Goal: Information Seeking & Learning: Learn about a topic

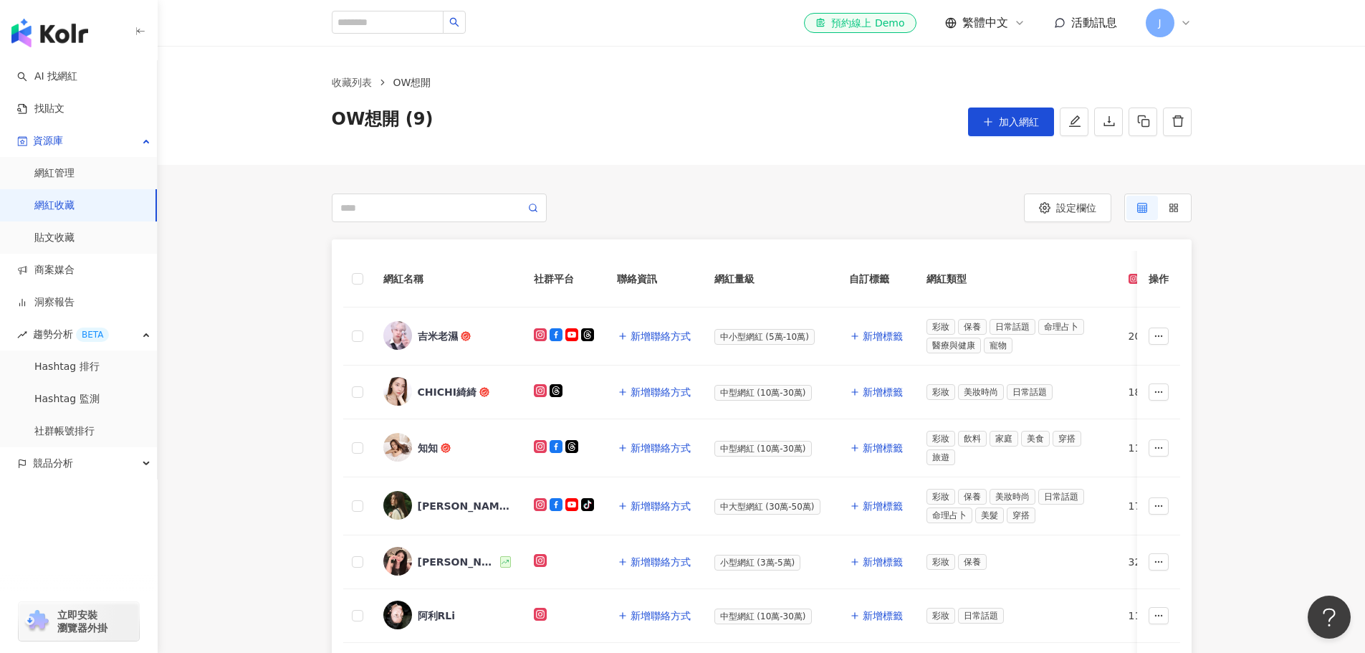
click at [37, 206] on link "網紅收藏" at bounding box center [54, 206] width 40 height 14
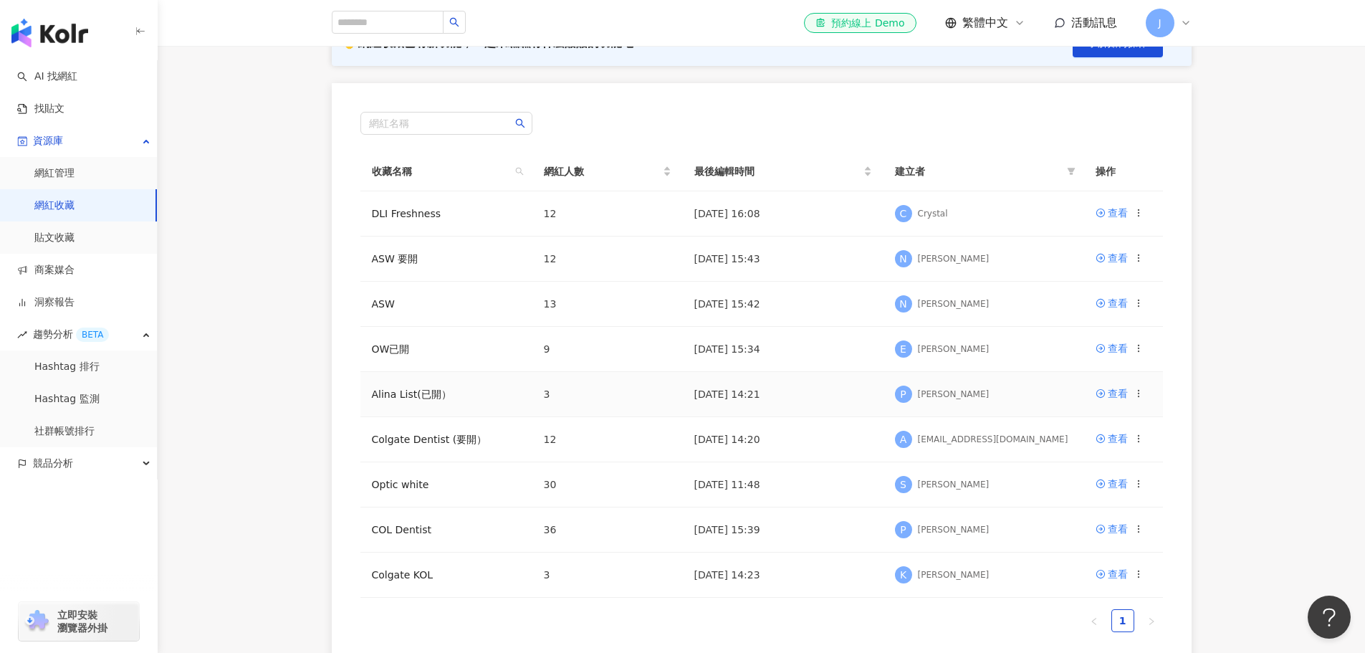
scroll to position [143, 0]
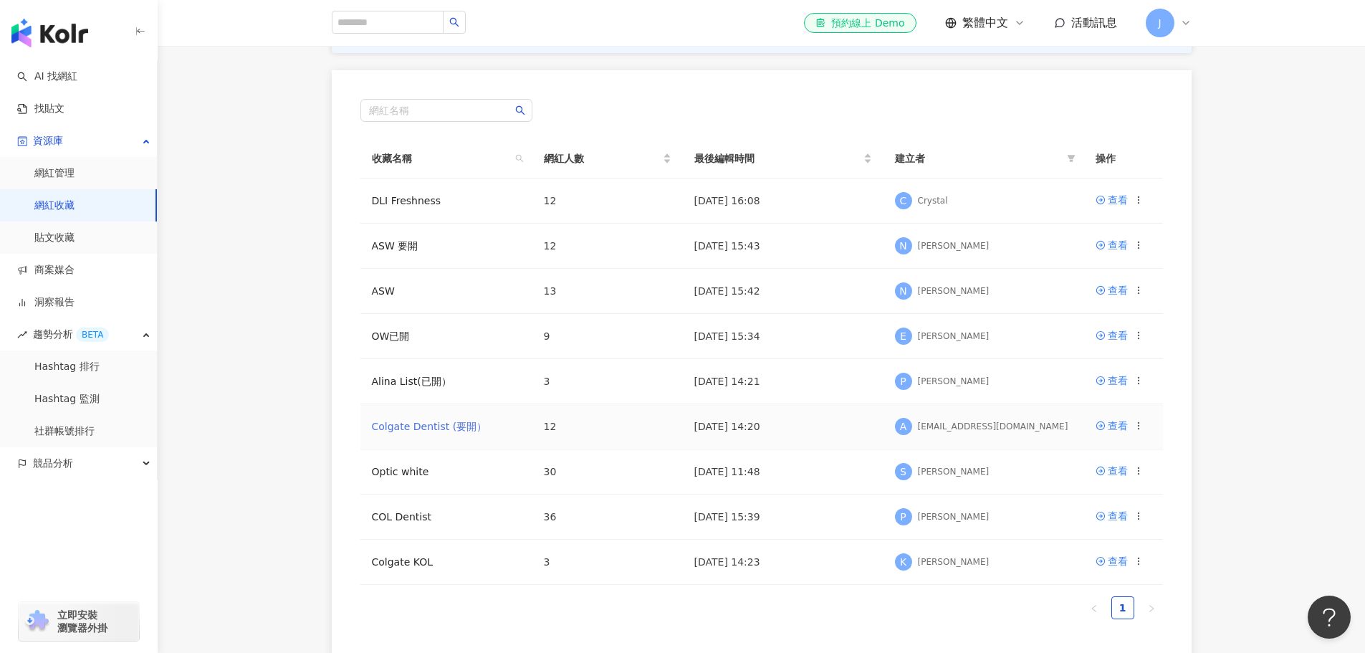
click at [421, 431] on link "Colgate Dentist (要開）" at bounding box center [429, 426] width 115 height 11
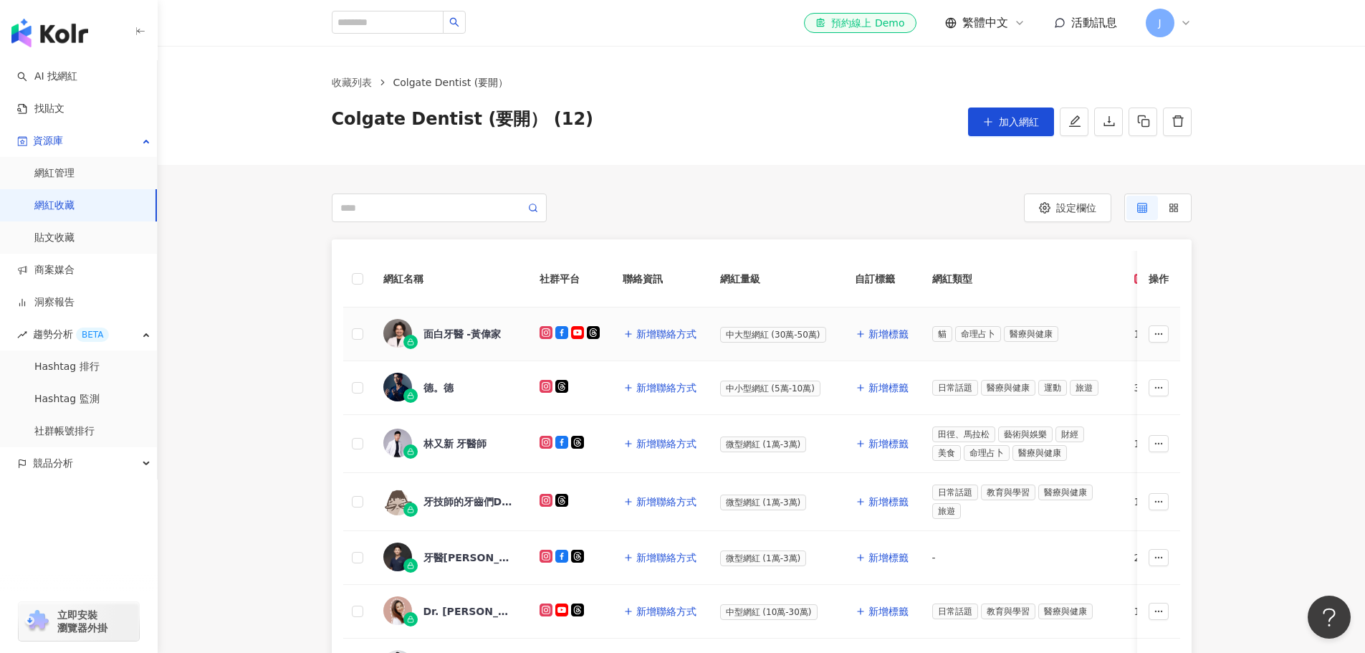
drag, startPoint x: 482, startPoint y: 340, endPoint x: 307, endPoint y: 330, distance: 174.5
click at [282, 338] on div "網紅名稱 社群平台 聯絡資訊 網紅量級 自訂標籤 網紅類型 追蹤數 K-Score 近三個月 受眾主要年齡 受眾主要性別 互動率 近三個月 Reels 互動率…" at bounding box center [762, 640] width 1208 height 802
drag, startPoint x: 485, startPoint y: 338, endPoint x: 245, endPoint y: 279, distance: 247.4
click at [245, 279] on div "網紅名稱 社群平台 聯絡資訊 網紅量級 自訂標籤 網紅類型 追蹤數 K-Score 近三個月 受眾主要年齡 受眾主要性別 互動率 近三個月 Reels 互動率…" at bounding box center [762, 640] width 1208 height 802
click at [453, 327] on div "面白牙醫 -黃偉家" at bounding box center [463, 334] width 78 height 14
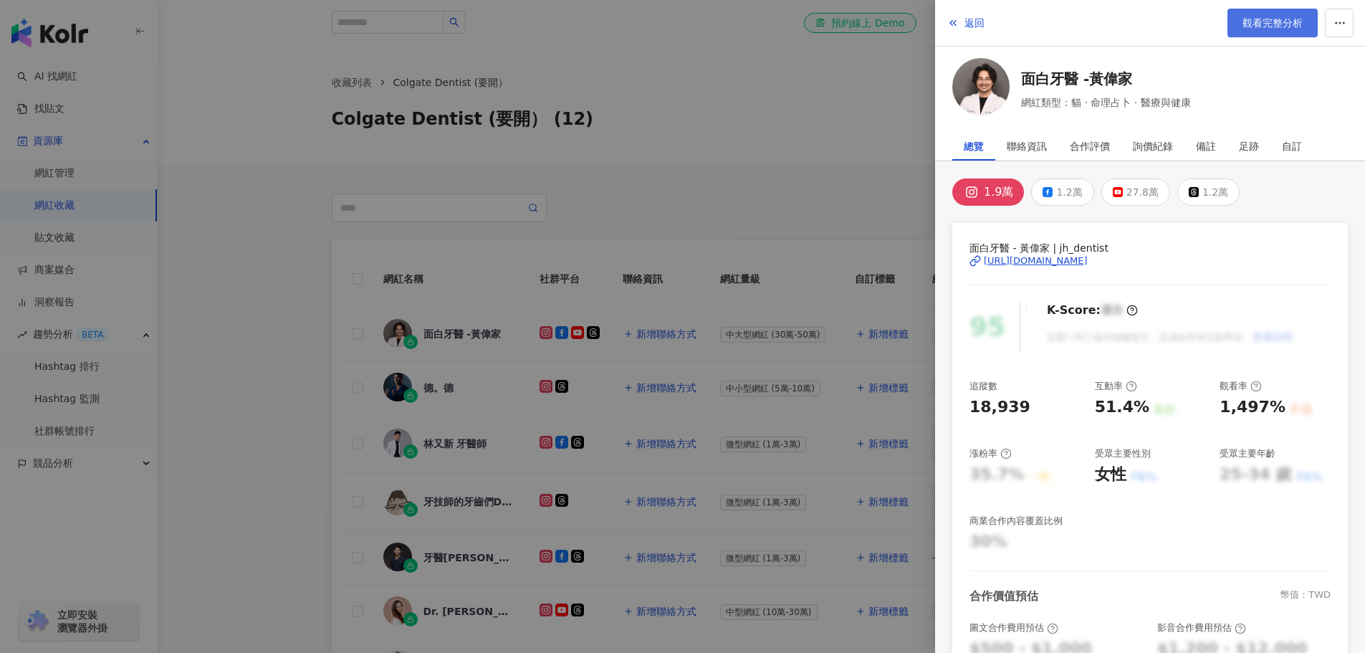
click at [1279, 29] on span "觀看完整分析" at bounding box center [1273, 22] width 60 height 11
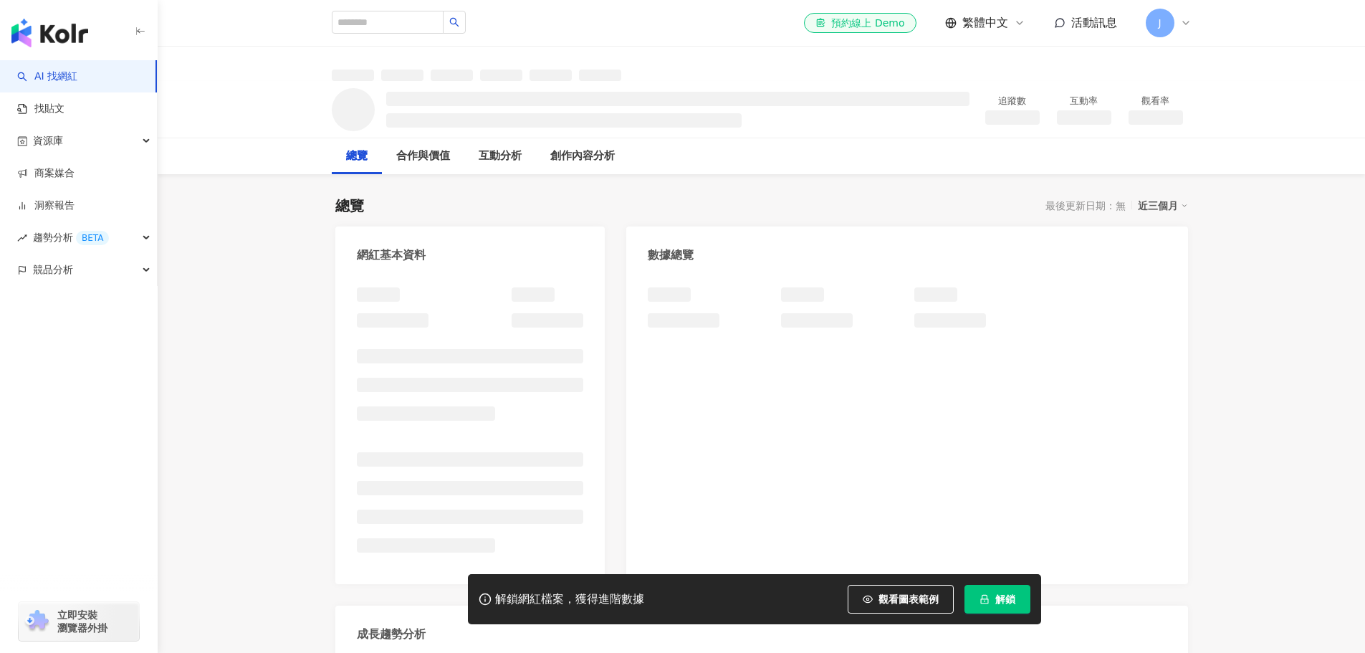
click at [978, 603] on button "解鎖" at bounding box center [998, 599] width 66 height 29
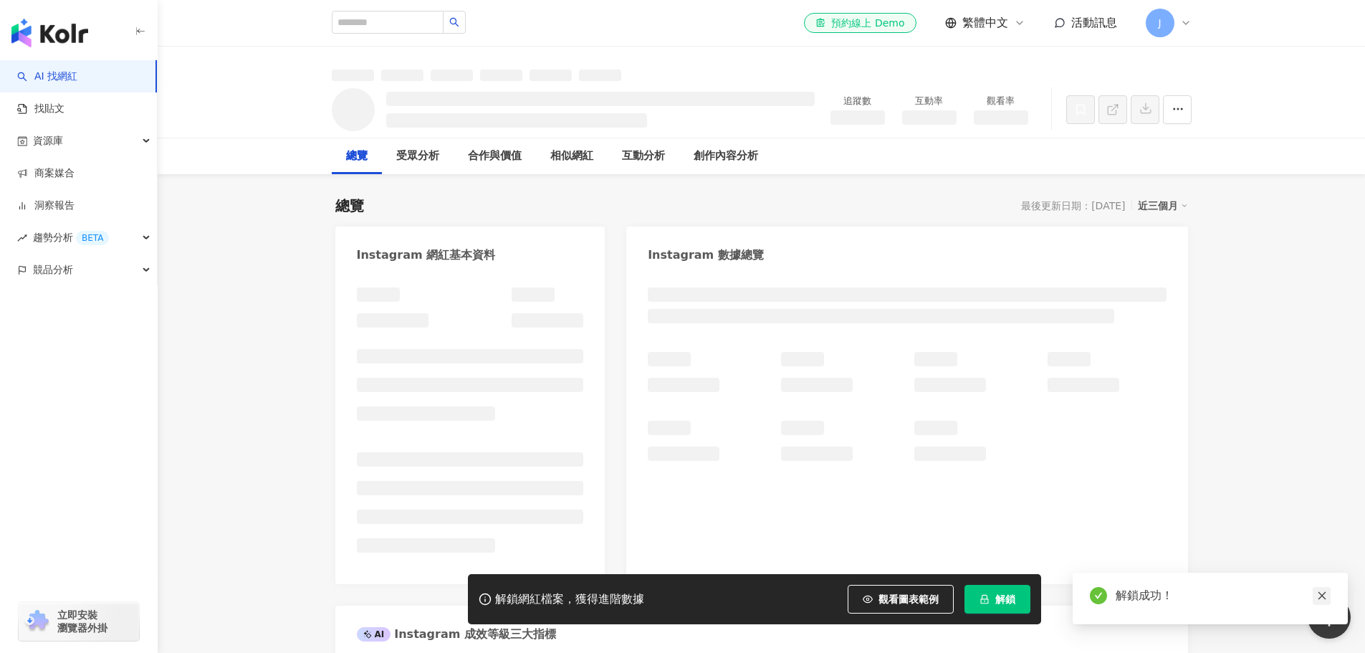
click at [1325, 593] on icon "close" at bounding box center [1322, 596] width 8 height 8
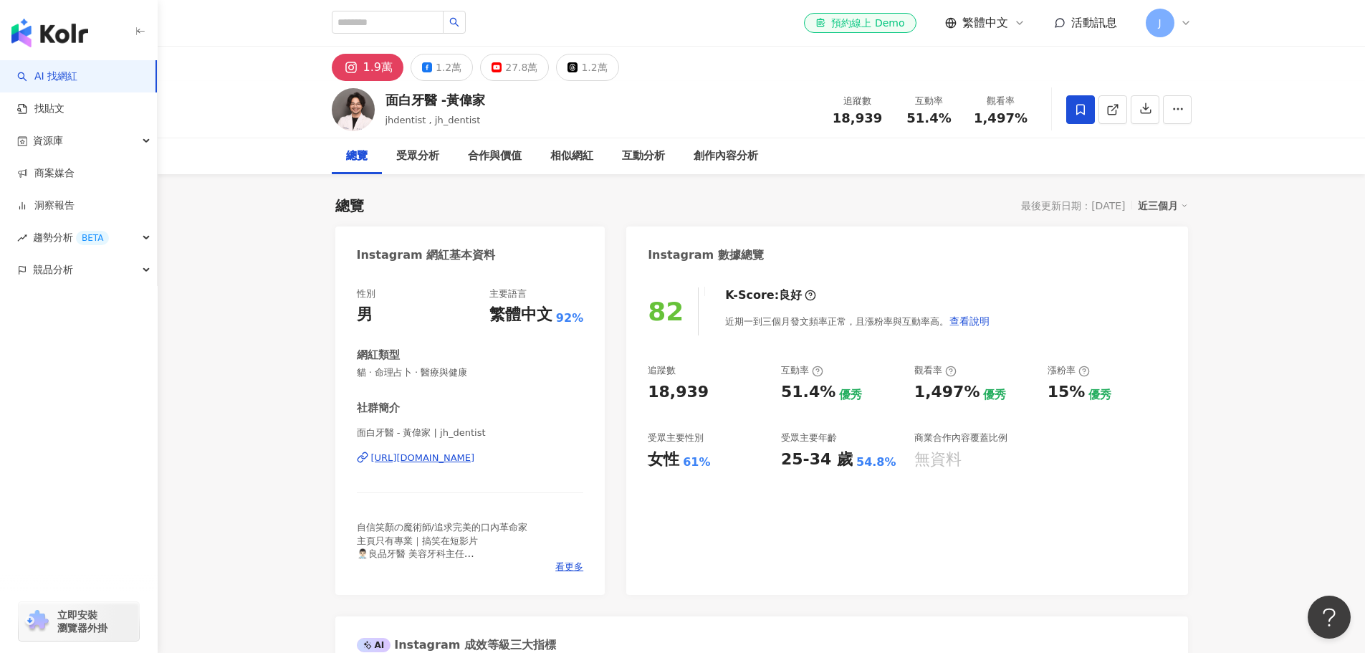
click at [1145, 207] on div "近三個月" at bounding box center [1163, 205] width 50 height 19
click at [1164, 263] on link "近六個月" at bounding box center [1170, 264] width 40 height 16
click at [1147, 204] on div "近六個月" at bounding box center [1163, 205] width 50 height 19
click at [1153, 237] on link "近三個月" at bounding box center [1170, 235] width 40 height 16
click at [1146, 115] on icon "button" at bounding box center [1146, 108] width 13 height 13
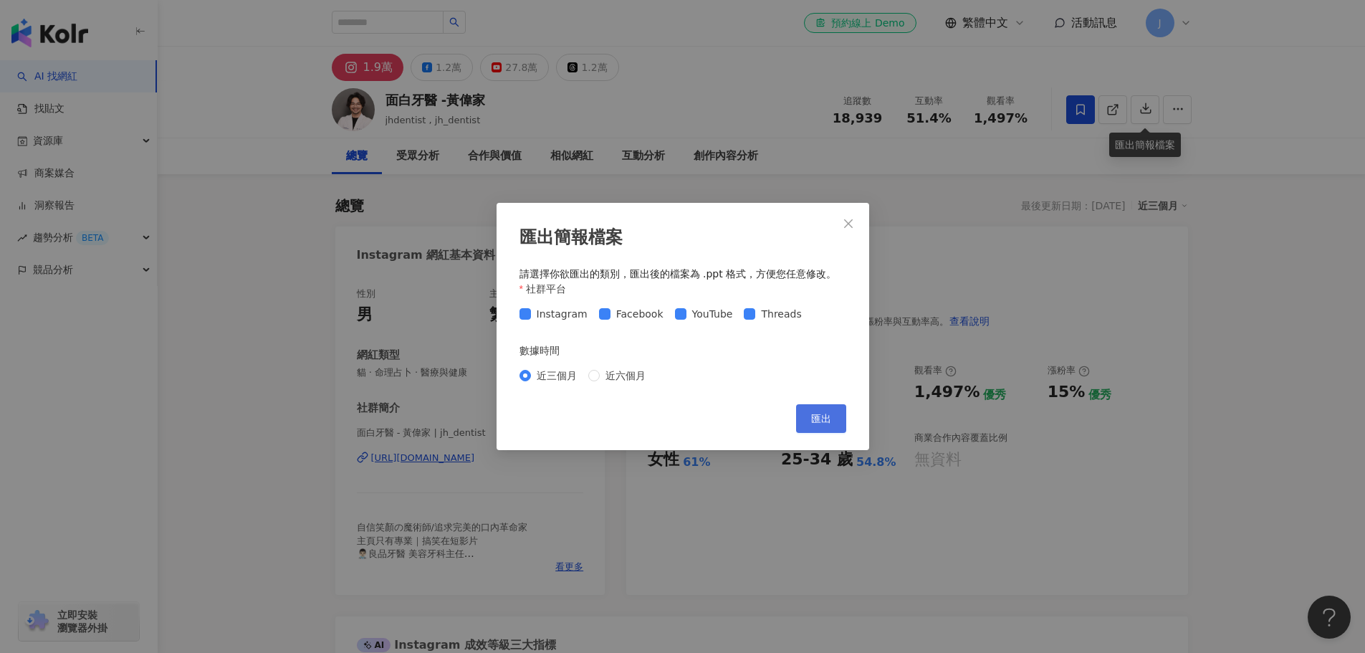
click at [810, 417] on button "匯出" at bounding box center [821, 418] width 50 height 29
click at [614, 376] on span "近六個月" at bounding box center [626, 376] width 52 height 16
drag, startPoint x: 825, startPoint y: 423, endPoint x: 746, endPoint y: 403, distance: 81.4
click at [825, 423] on span "匯出" at bounding box center [821, 418] width 20 height 11
click at [1115, 286] on div "匯出簡報檔案 請選擇你欲匯出的類別，匯出後的檔案為 .ppt 格式，方便您任意修改。 社群平台 Instagram Facebook YouTube Thre…" at bounding box center [682, 326] width 1365 height 653
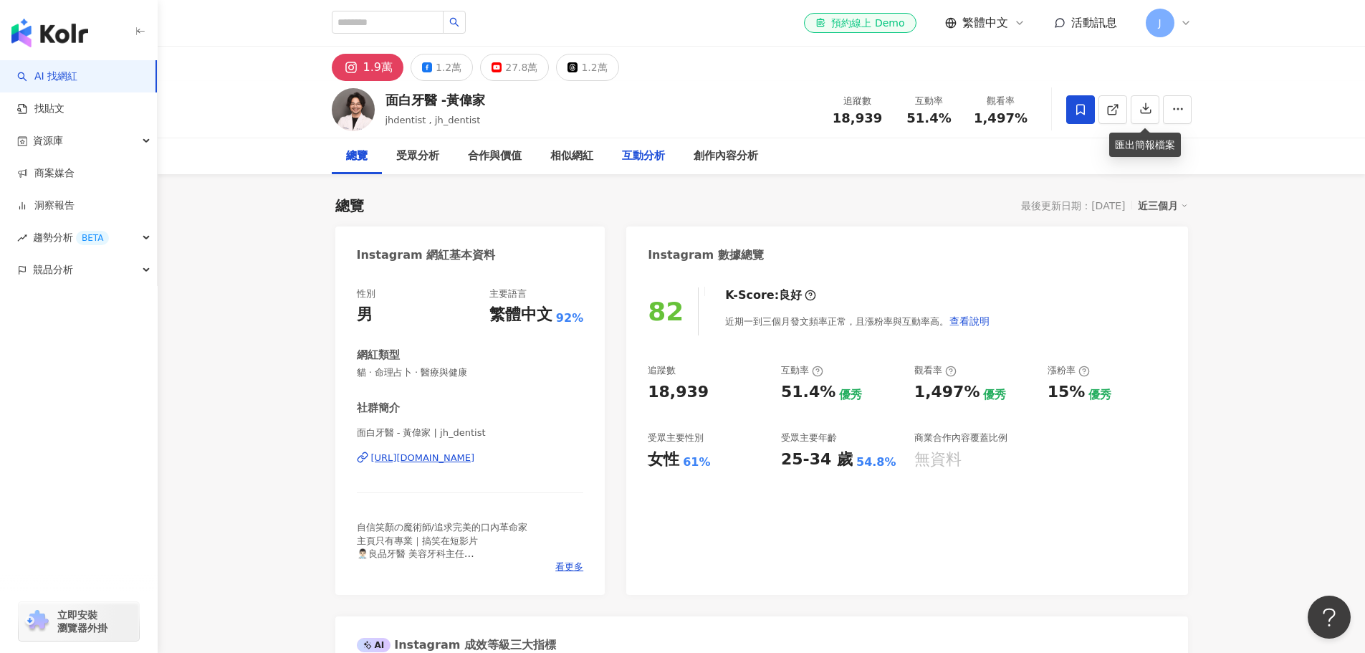
click at [638, 160] on div "互動分析" at bounding box center [643, 156] width 43 height 17
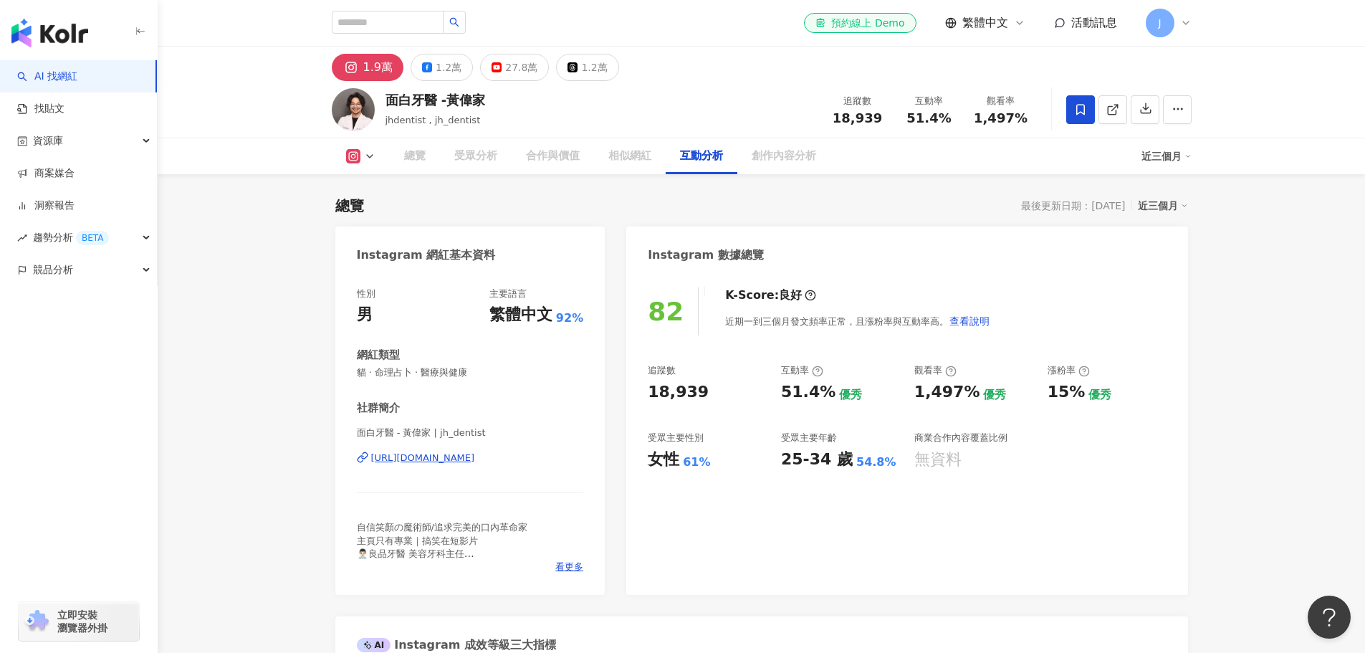
scroll to position [2820, 0]
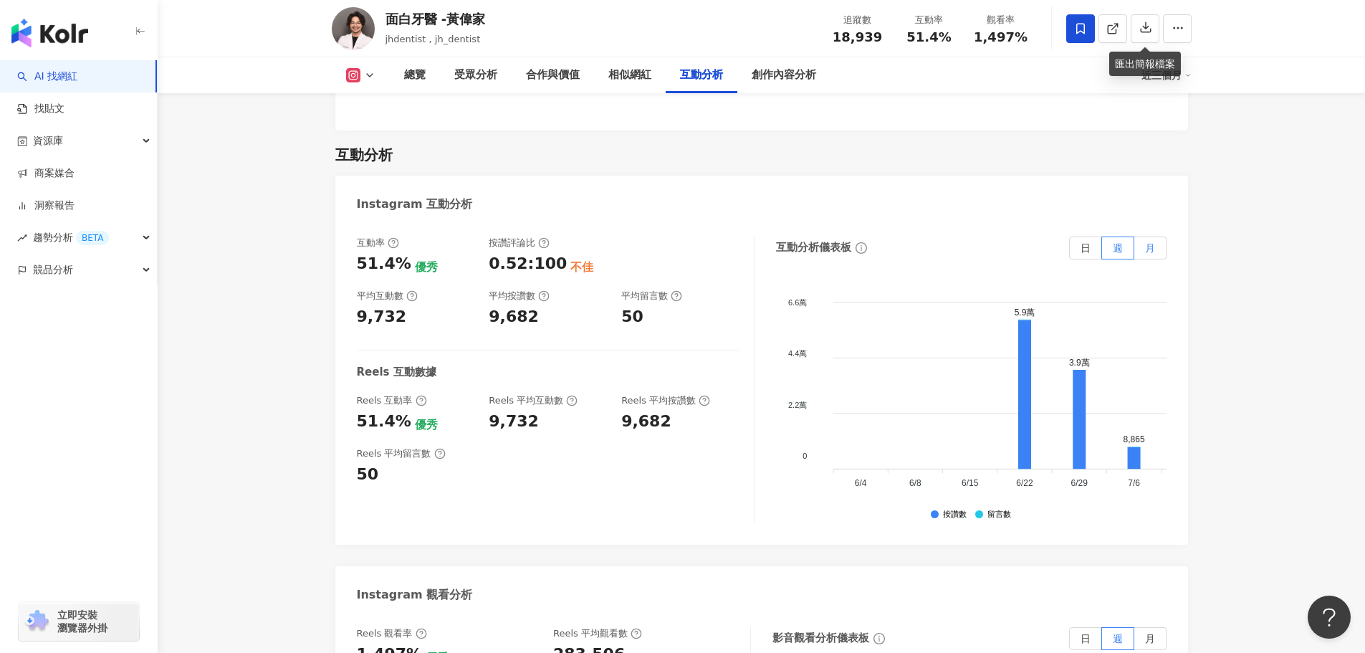
click at [1152, 242] on span "月" at bounding box center [1150, 247] width 10 height 11
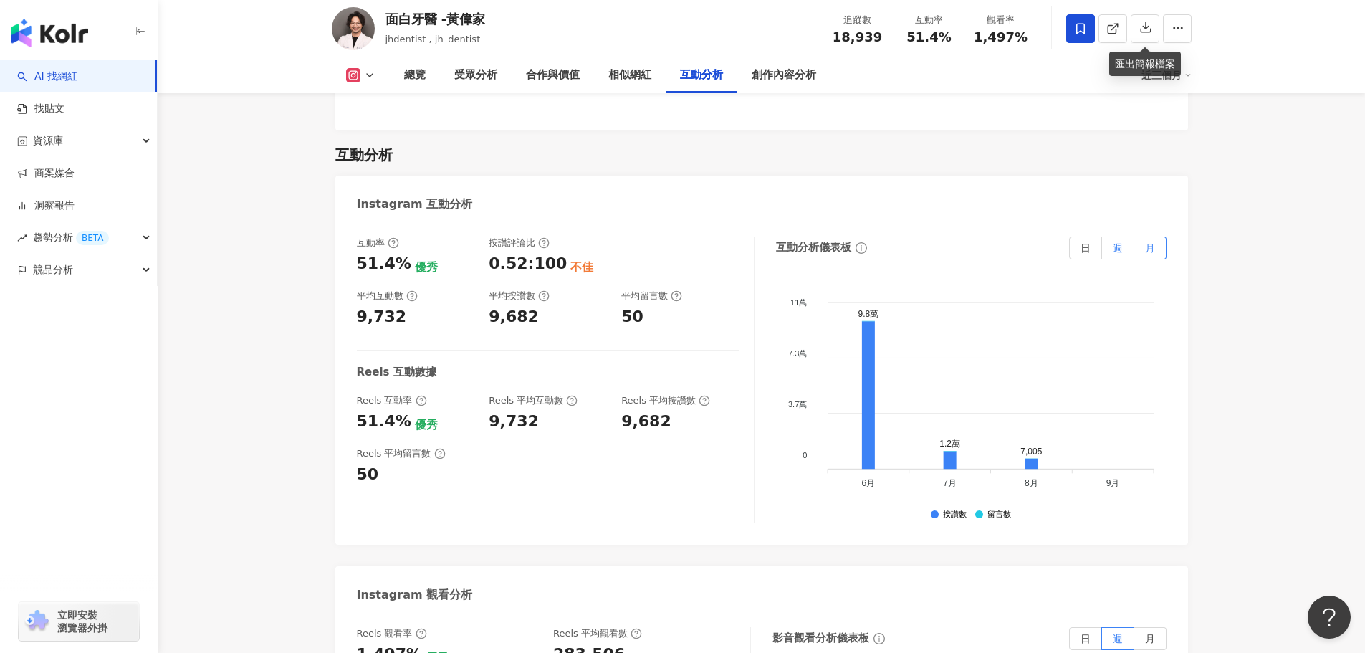
click at [1120, 242] on span "週" at bounding box center [1118, 247] width 10 height 11
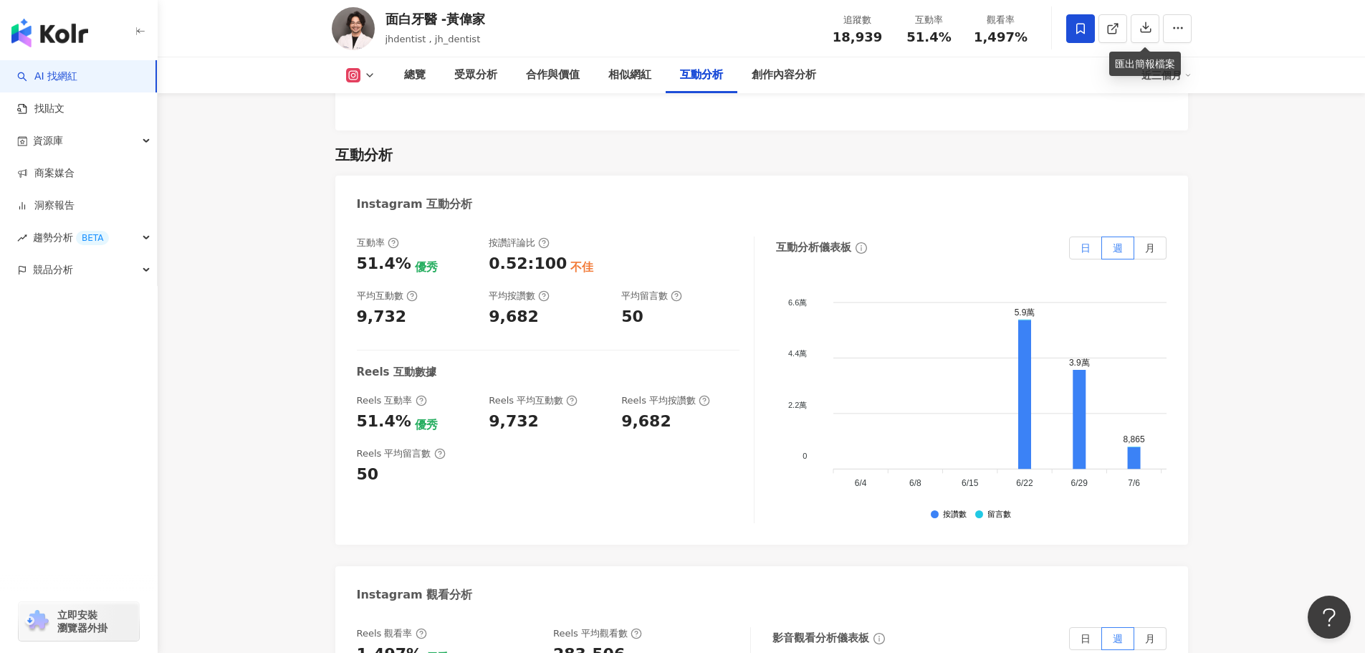
click at [1085, 242] on span "日" at bounding box center [1086, 247] width 10 height 11
click at [1118, 242] on span "週" at bounding box center [1118, 247] width 10 height 11
click at [1155, 237] on label "月" at bounding box center [1151, 248] width 32 height 23
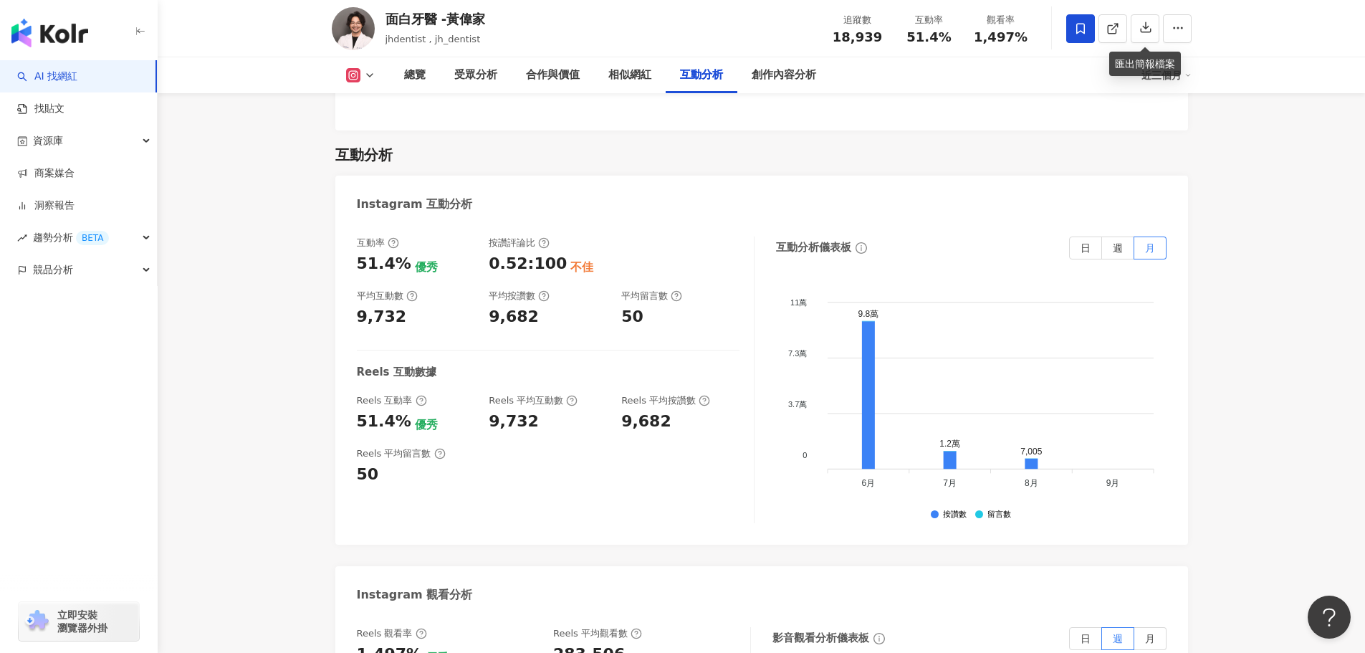
click at [1180, 77] on div "近三個月" at bounding box center [1167, 75] width 50 height 23
click at [1180, 115] on link "近三個月" at bounding box center [1173, 107] width 40 height 16
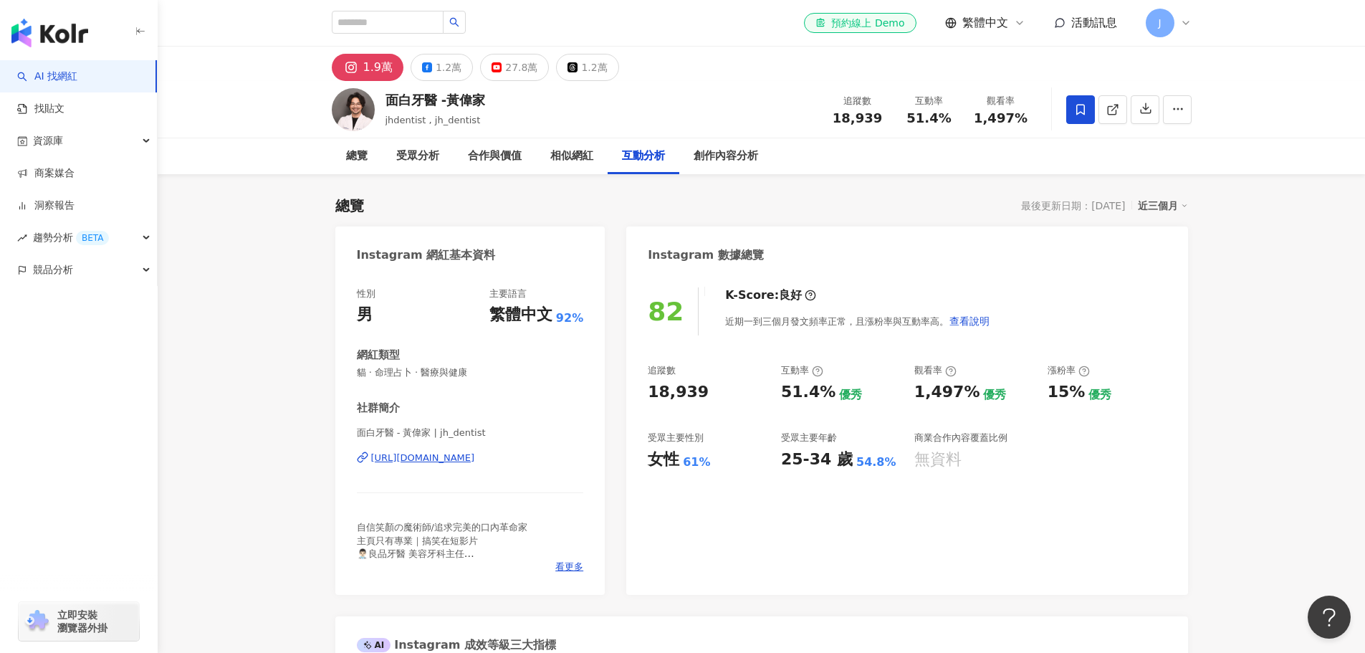
click at [628, 161] on div "互動分析" at bounding box center [643, 156] width 43 height 17
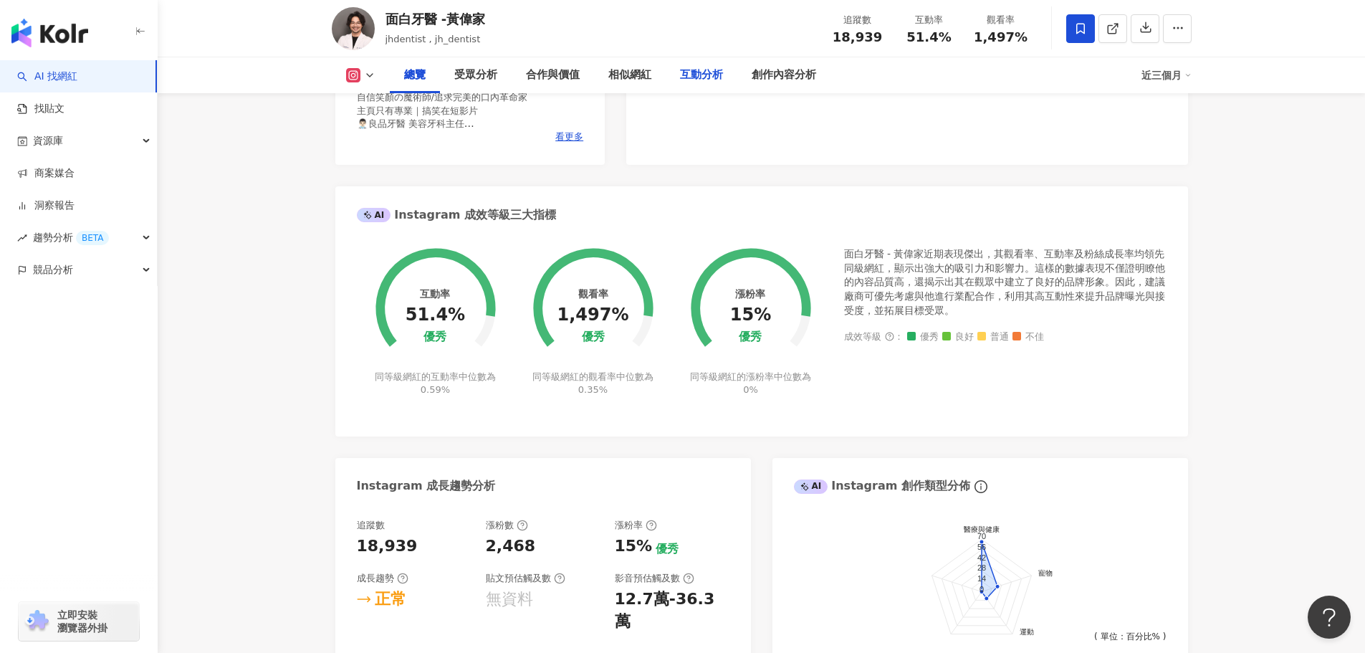
click at [705, 79] on div "互動分析" at bounding box center [701, 75] width 43 height 17
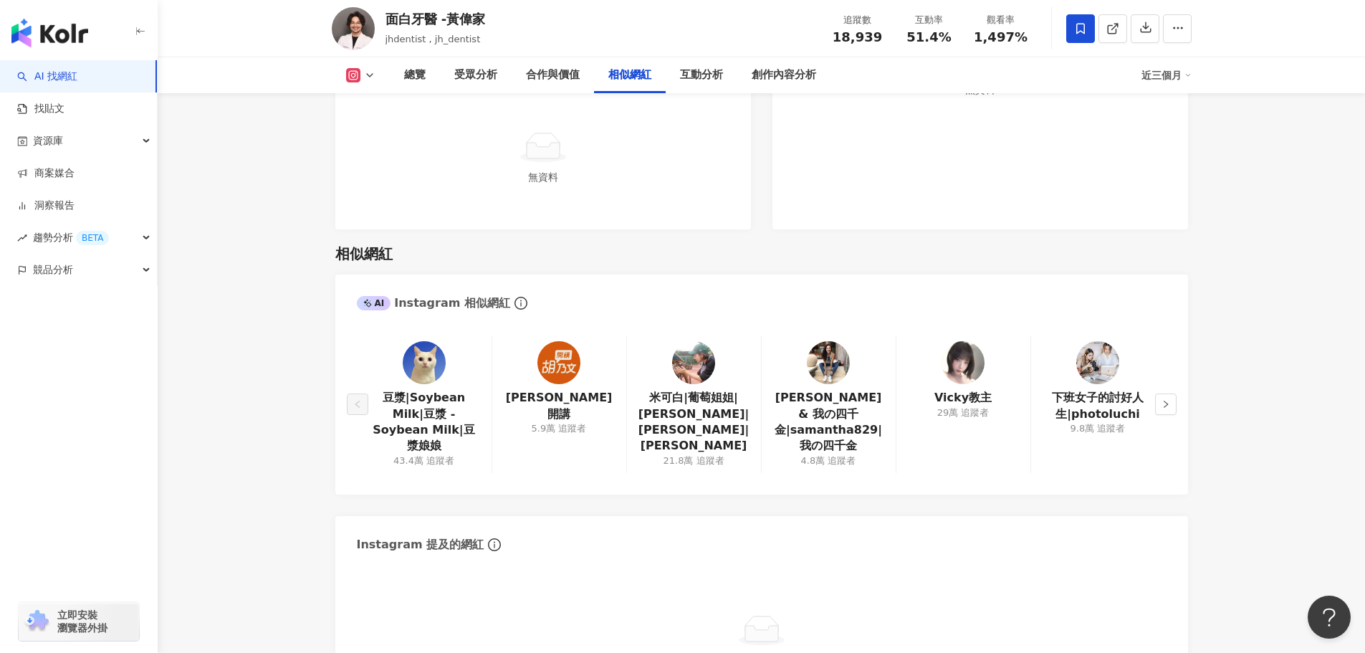
scroll to position [2319, 0]
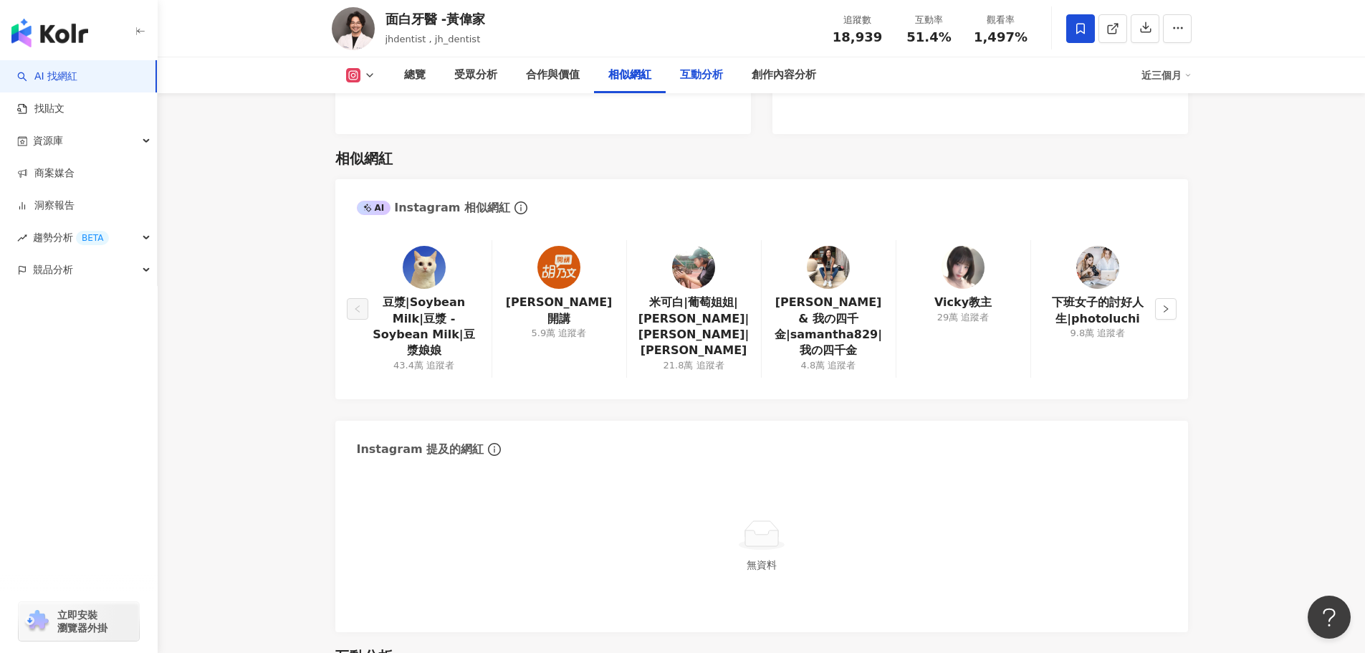
click at [687, 78] on div "互動分析" at bounding box center [701, 75] width 43 height 17
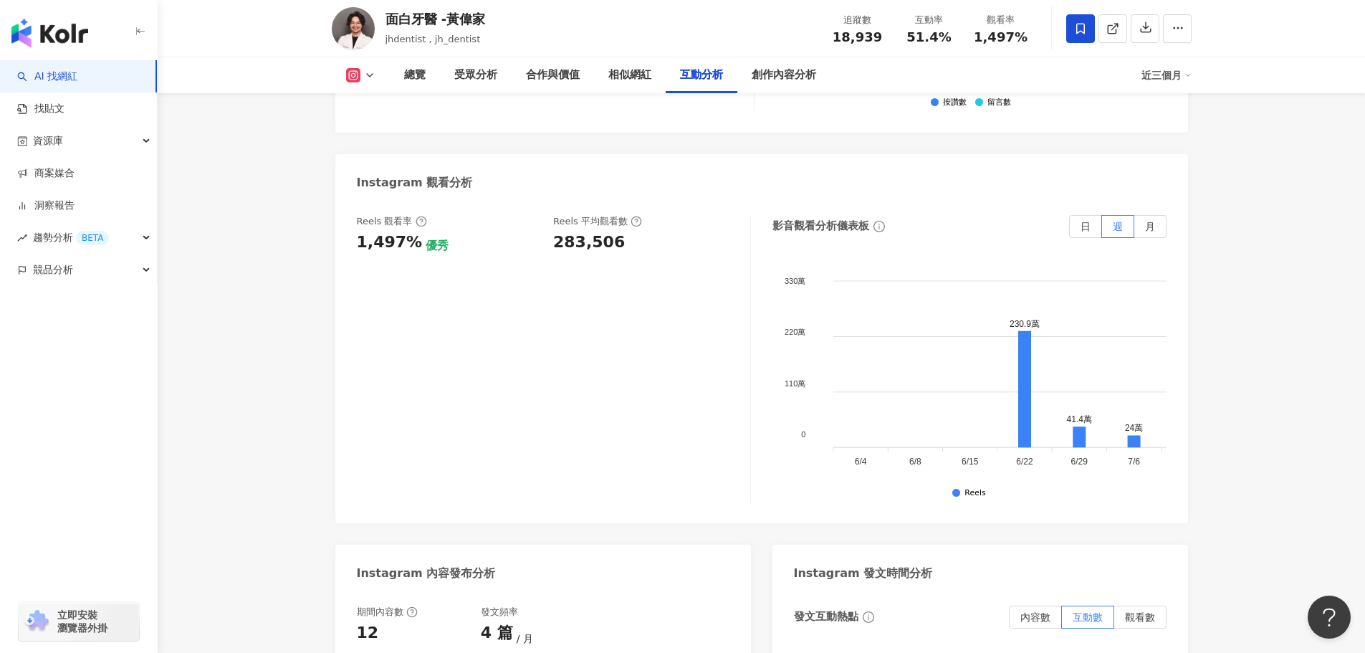
scroll to position [3250, 0]
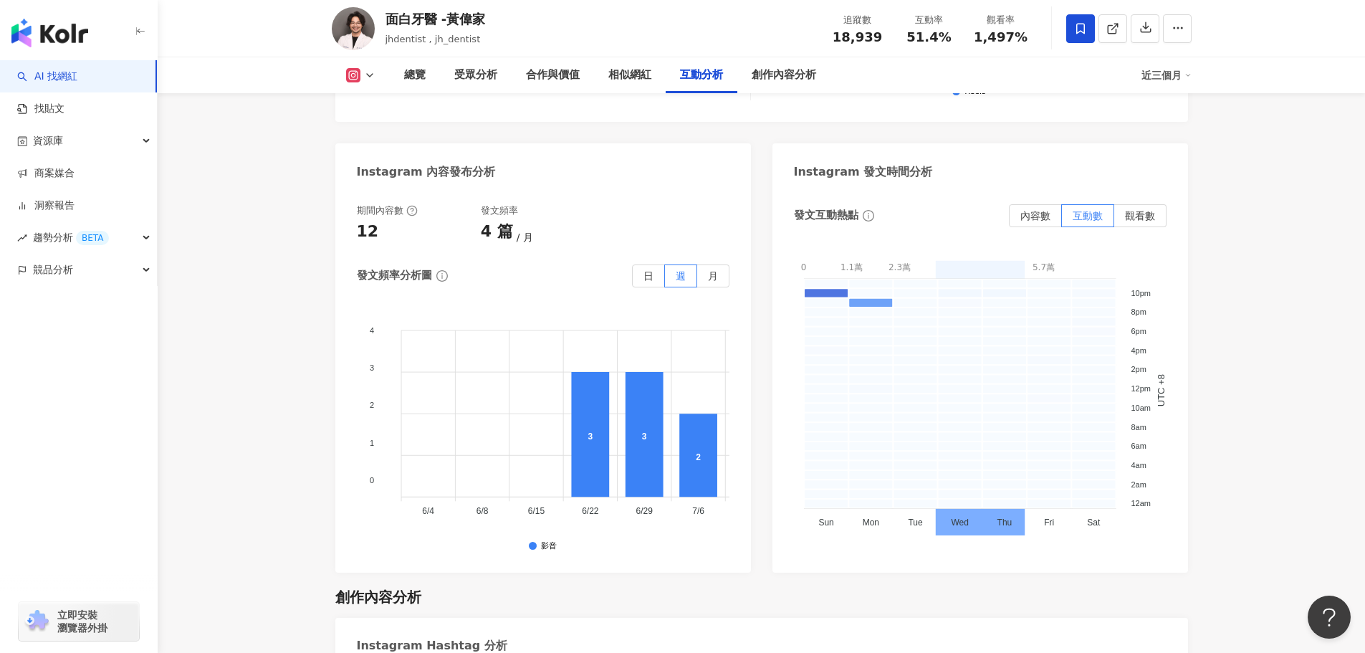
scroll to position [3609, 0]
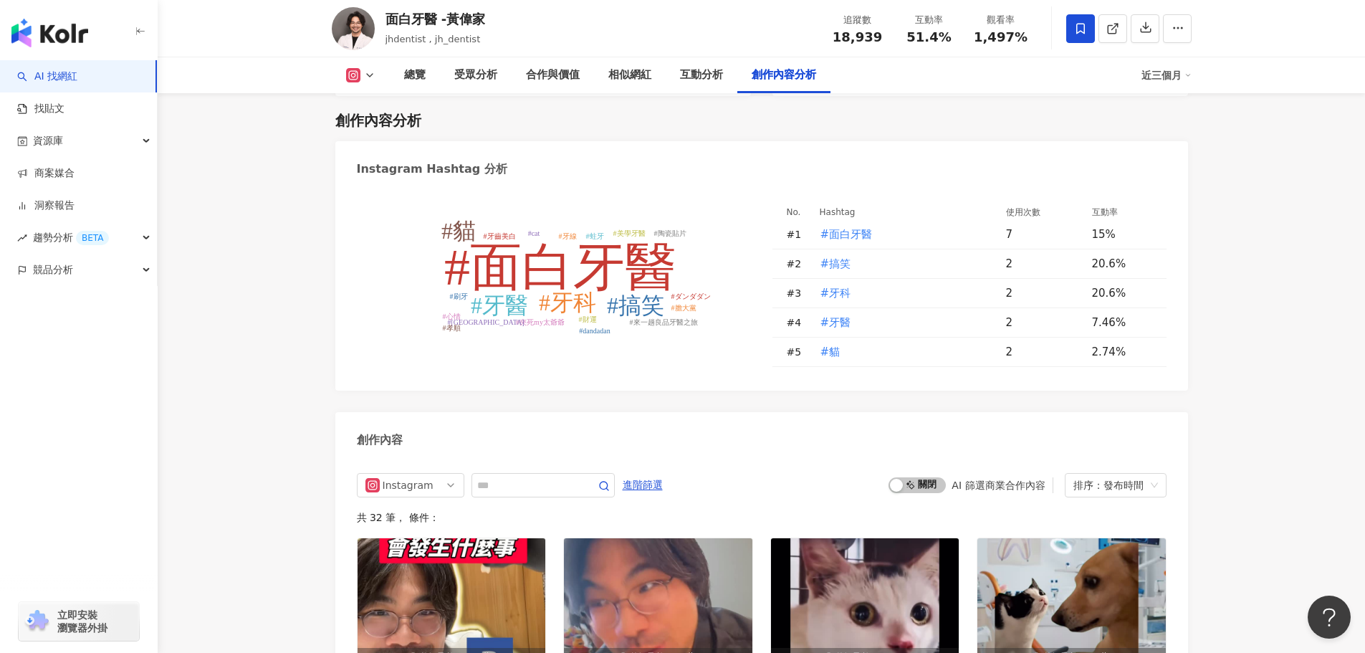
scroll to position [4039, 0]
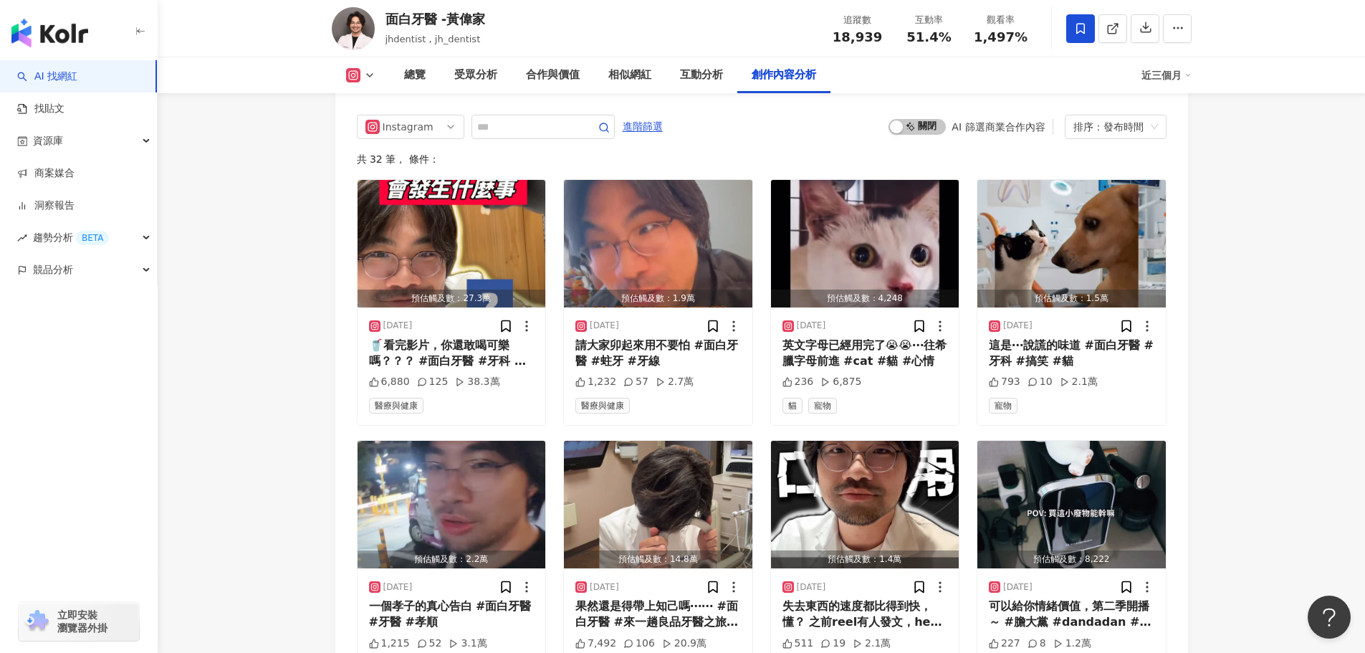
scroll to position [4964, 0]
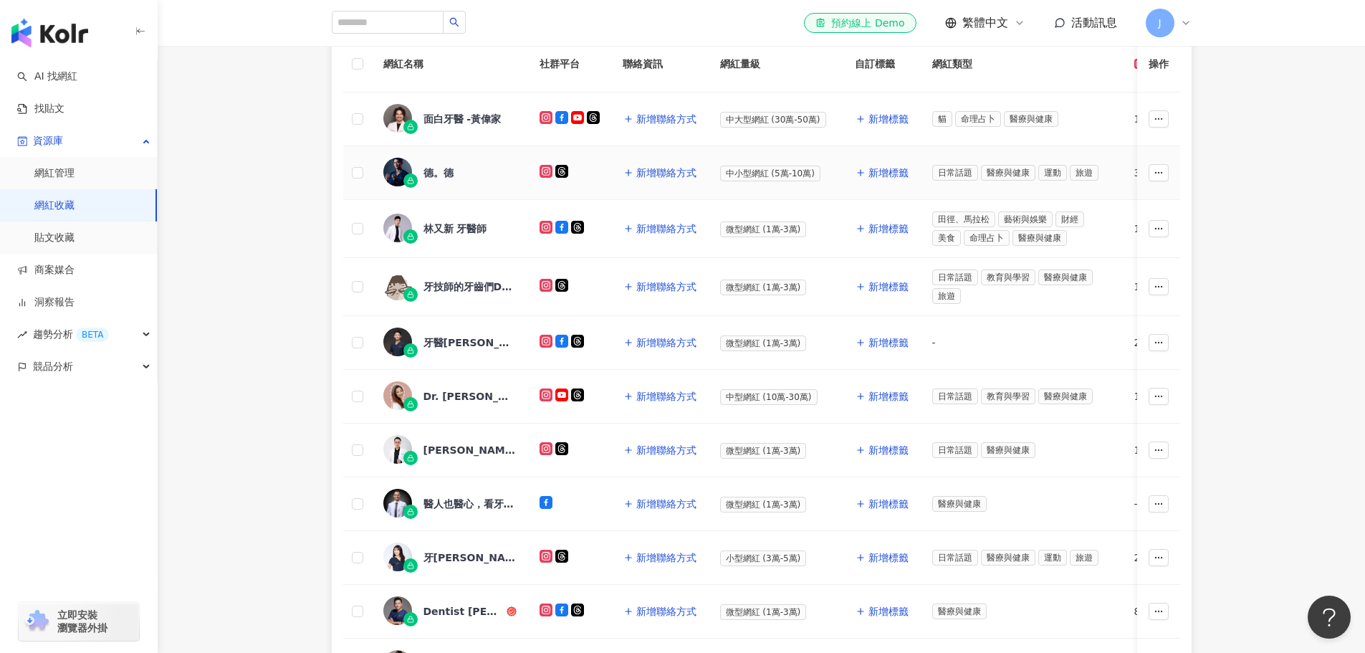
click at [438, 177] on div "德。德" at bounding box center [439, 173] width 30 height 14
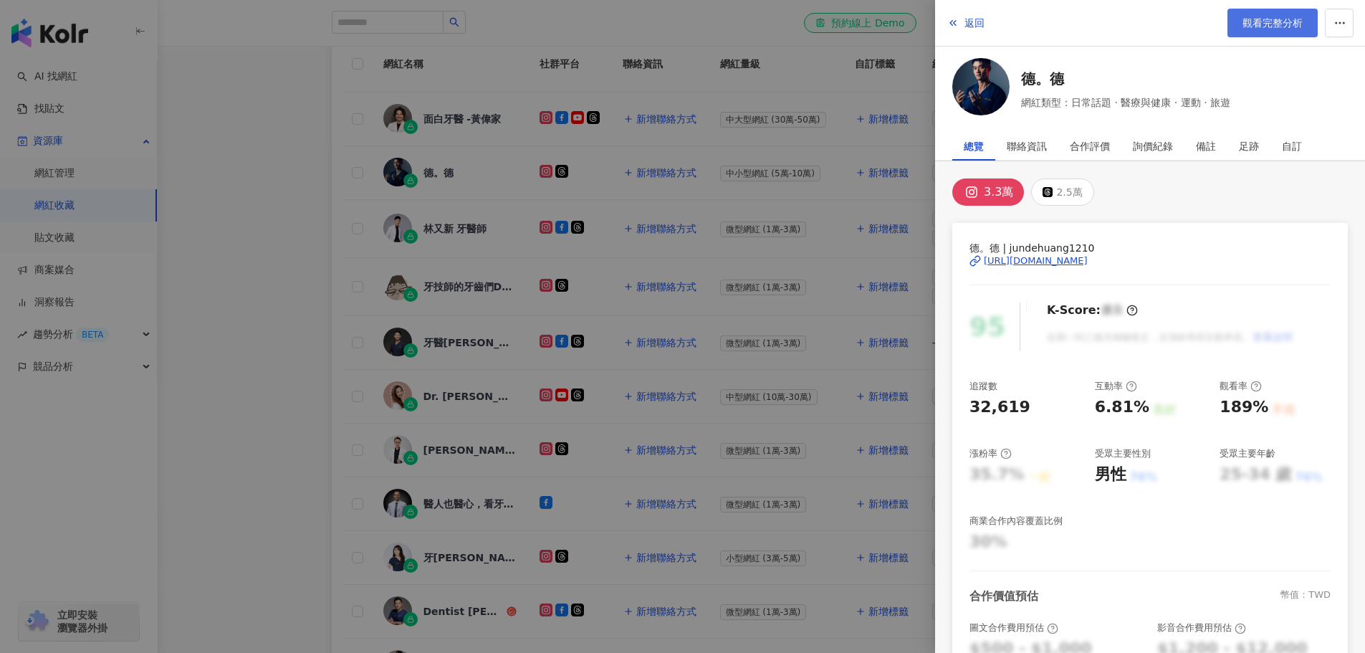
click at [1265, 22] on span "觀看完整分析" at bounding box center [1273, 22] width 60 height 11
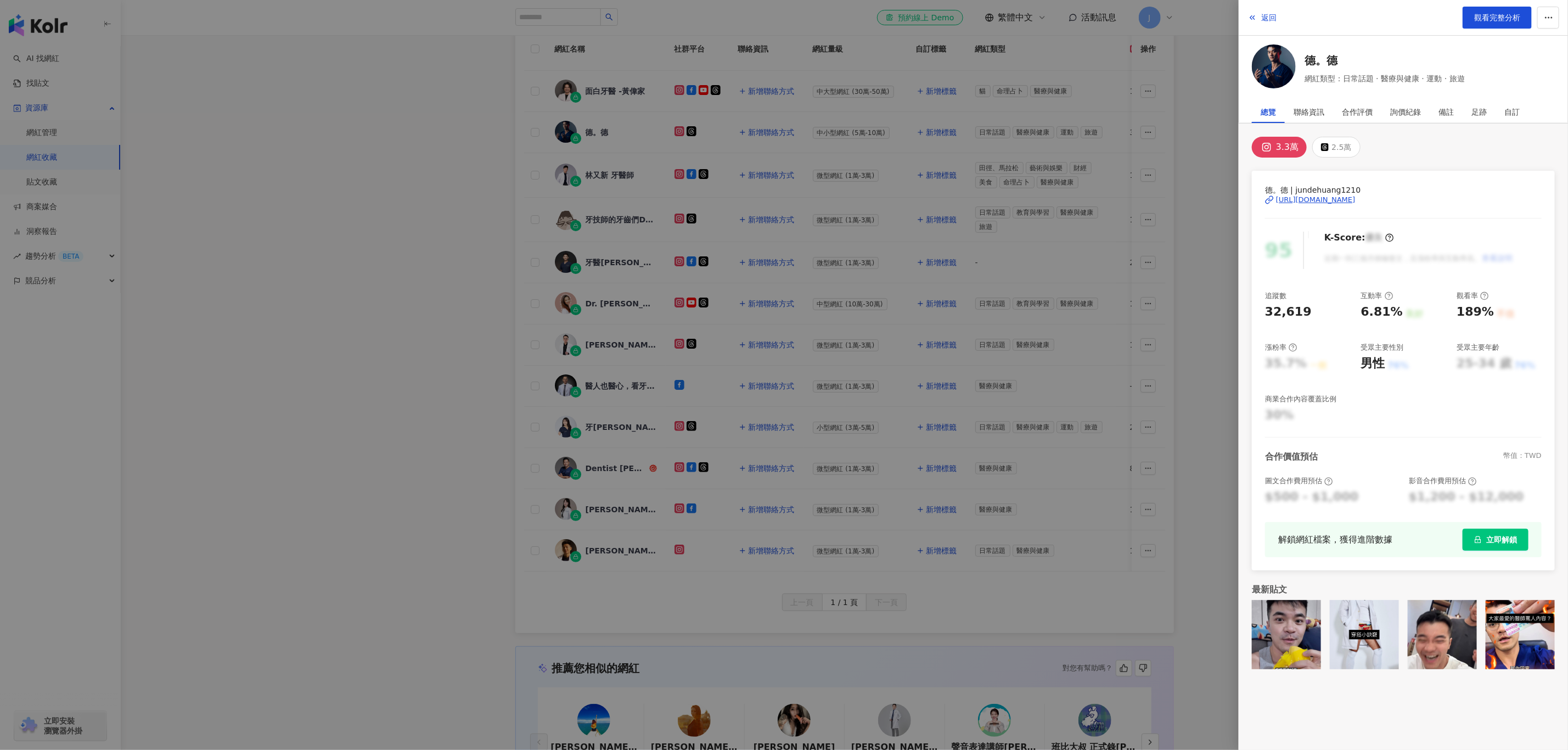
click at [416, 292] on div at bounding box center [784, 375] width 1568 height 750
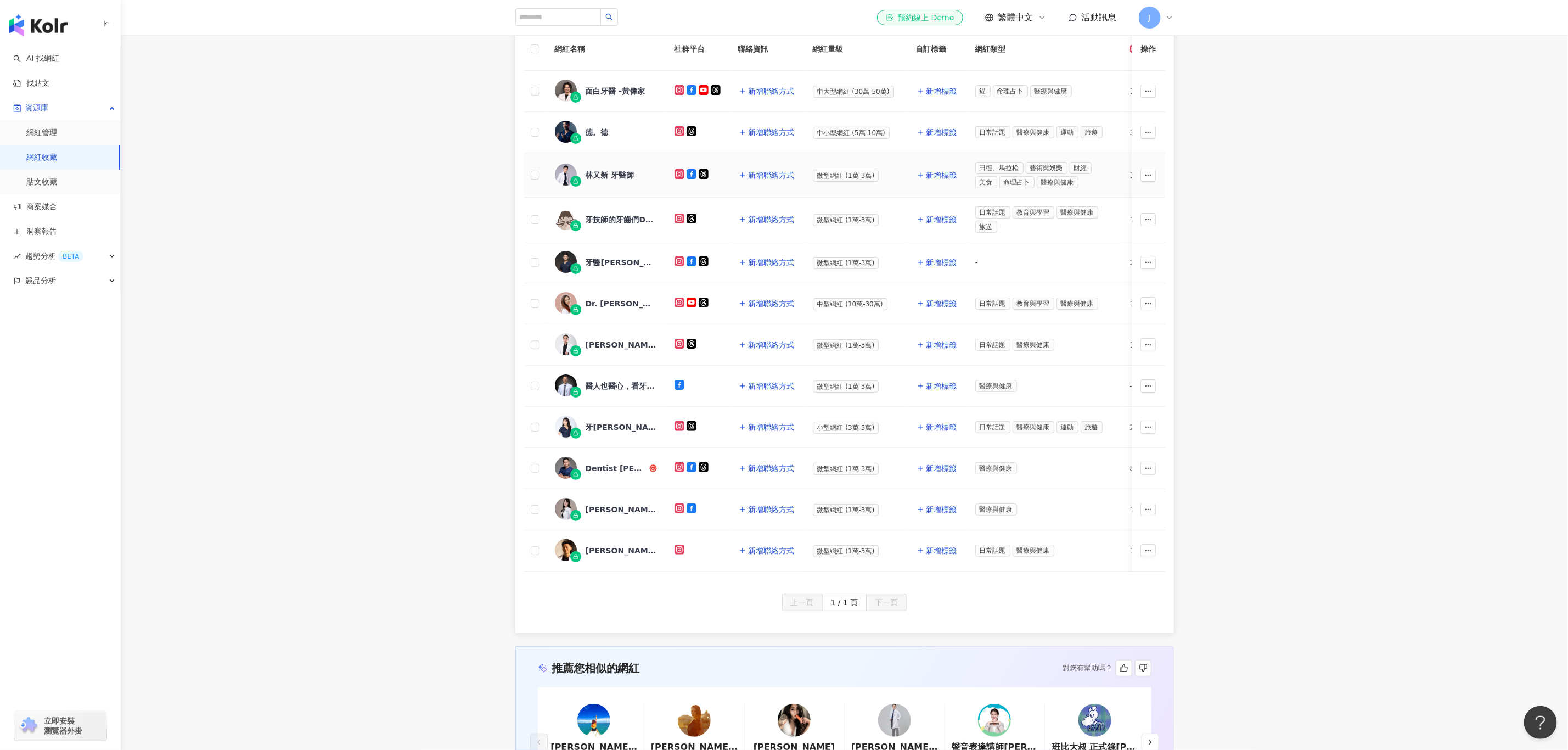
click at [612, 178] on div "林又新 牙醫師" at bounding box center [610, 175] width 49 height 11
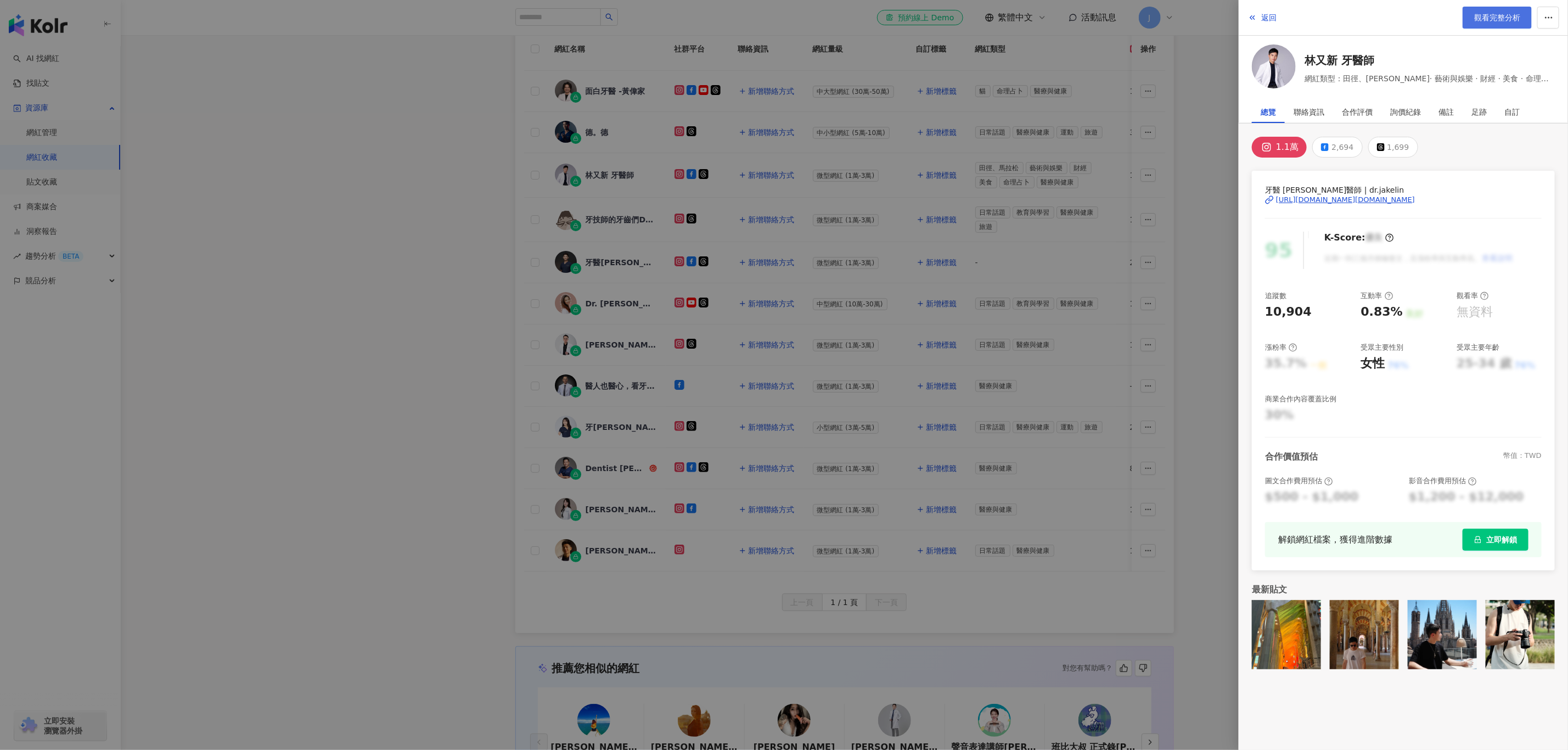
click at [1045, 18] on span "觀看完整分析" at bounding box center [1497, 17] width 46 height 8
click at [489, 236] on div at bounding box center [784, 375] width 1568 height 750
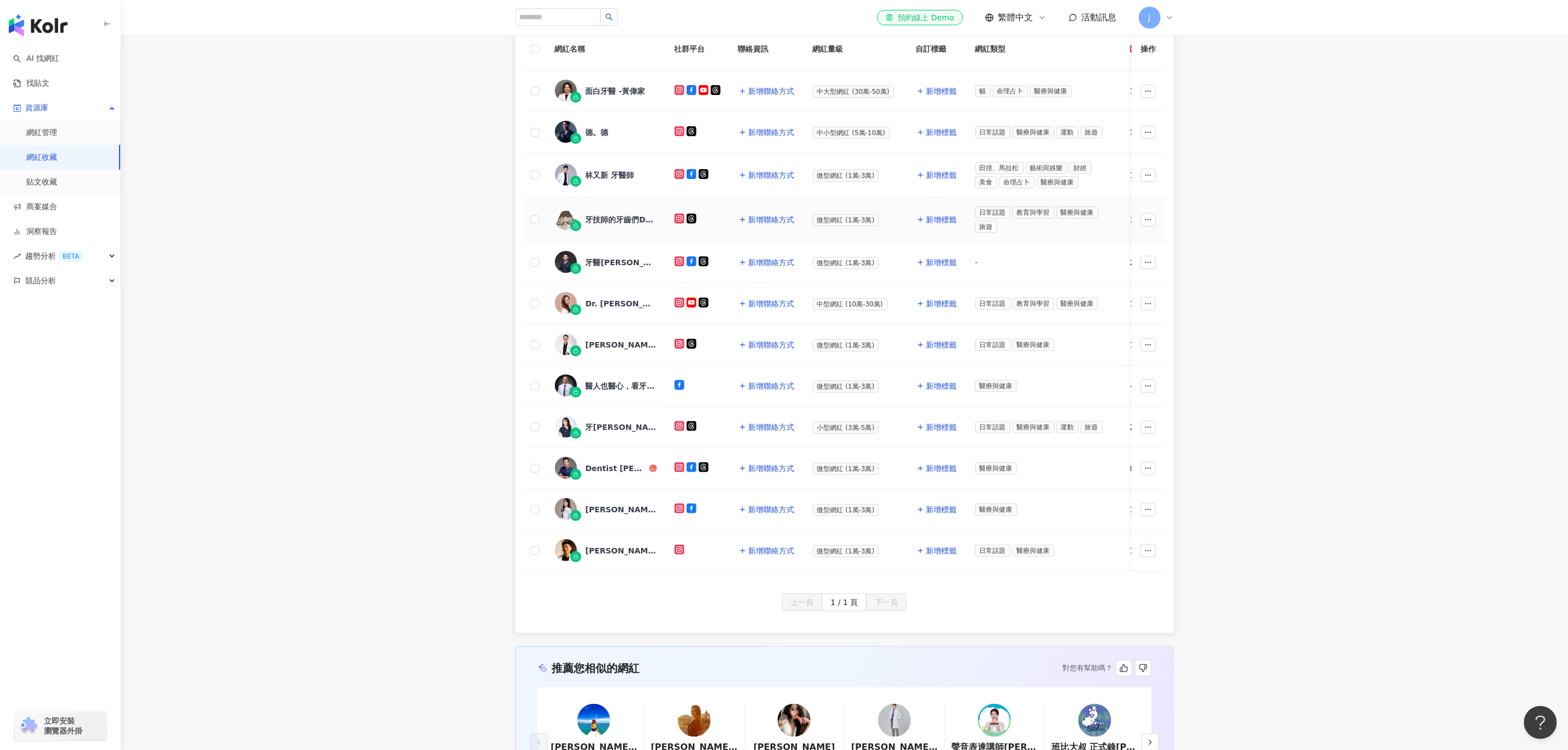
click at [624, 220] on div "牙技師的牙齒們DentalTechnician’sTeeth" at bounding box center [621, 220] width 71 height 11
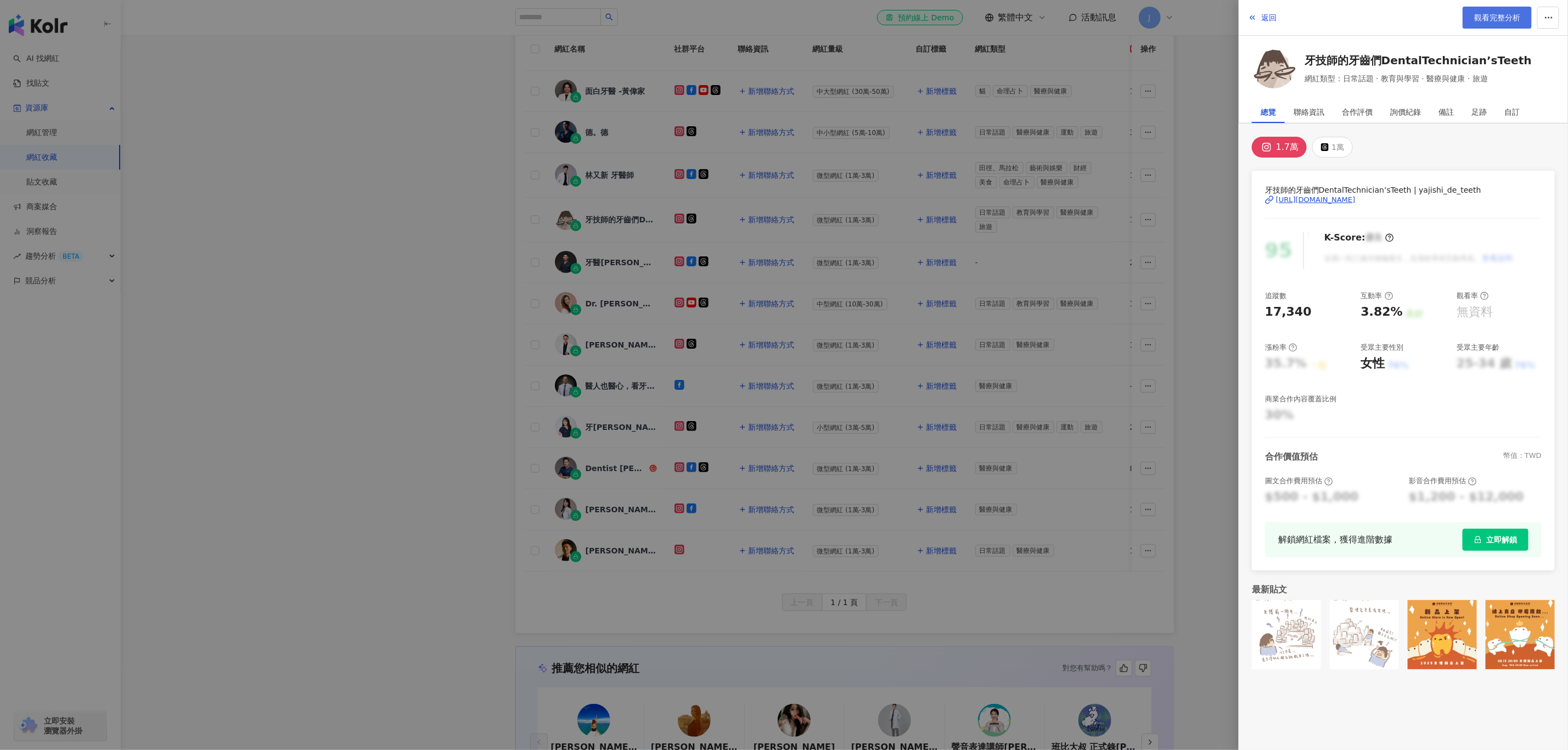
click at [1045, 20] on span "觀看完整分析" at bounding box center [1497, 17] width 46 height 8
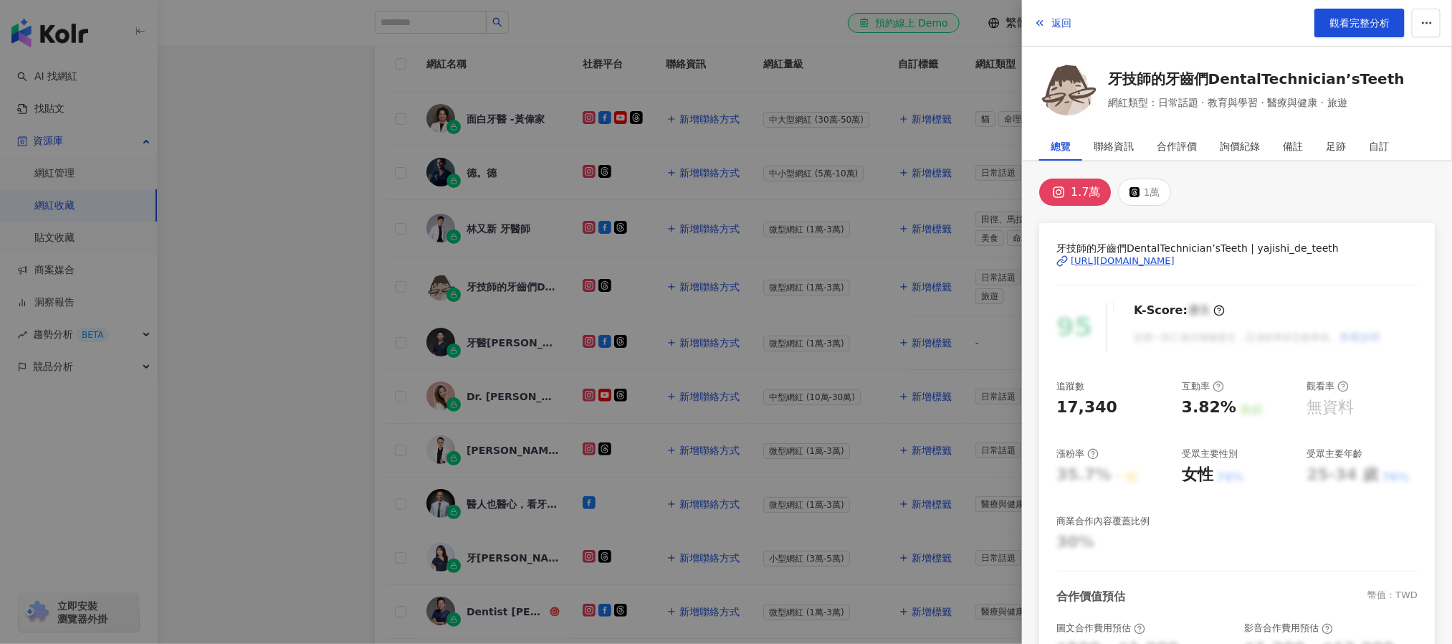
click at [282, 340] on div at bounding box center [726, 322] width 1452 height 644
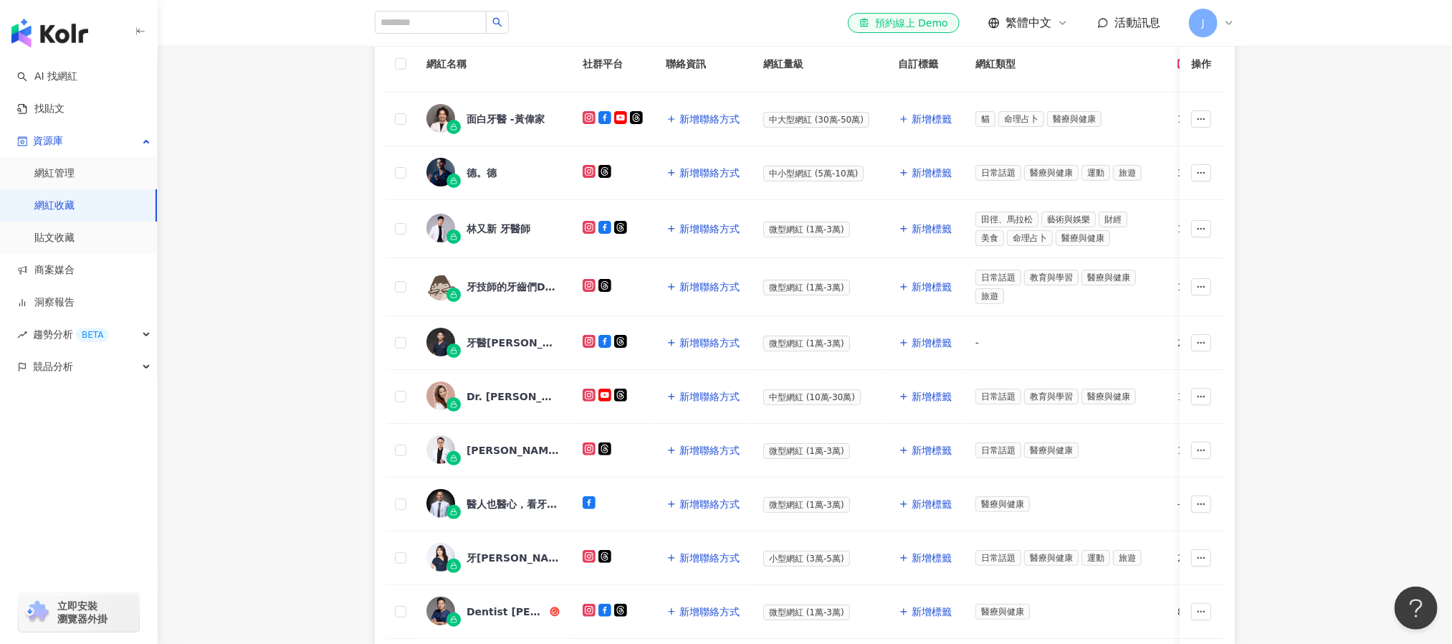
click at [292, 361] on div "網紅名稱 社群平台 聯絡資訊 網紅量級 自訂標籤 網紅類型 追蹤數 K-Score 近三個月 受眾主要年齡 受眾主要性別 互動率 近三個月 Reels 互動率…" at bounding box center [805, 425] width 1294 height 802
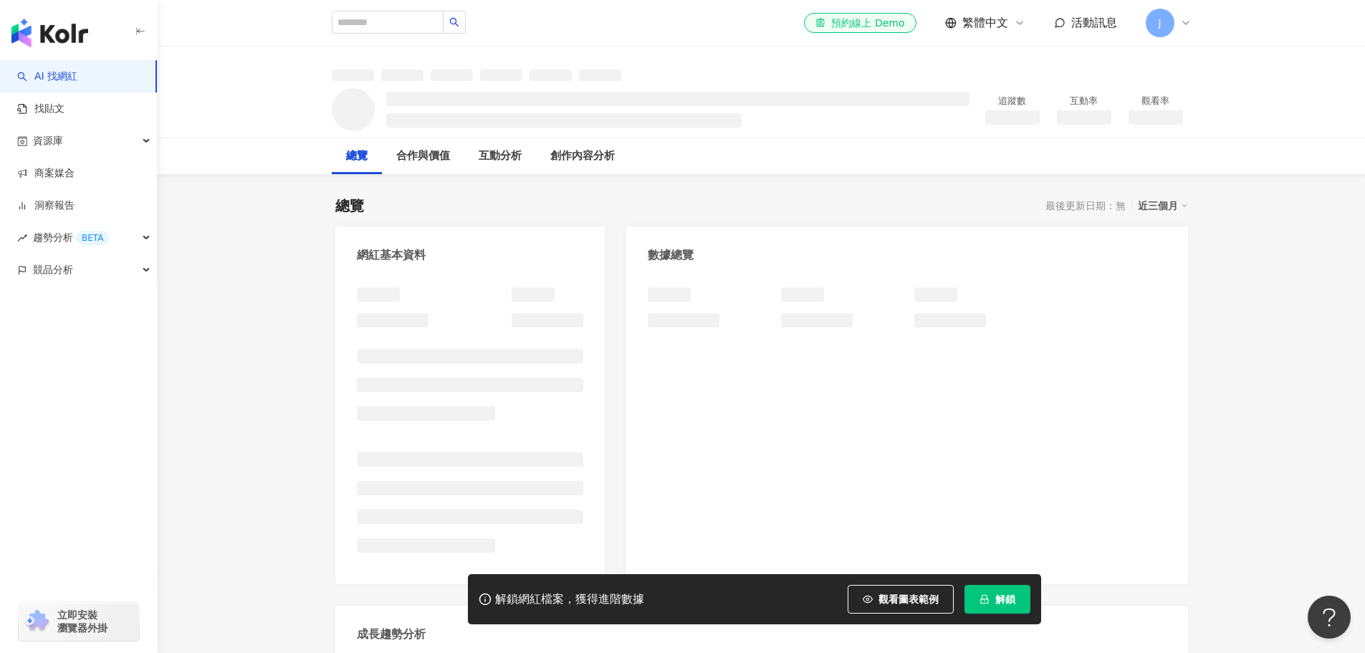
click at [1012, 601] on span "解鎖" at bounding box center [1006, 598] width 20 height 11
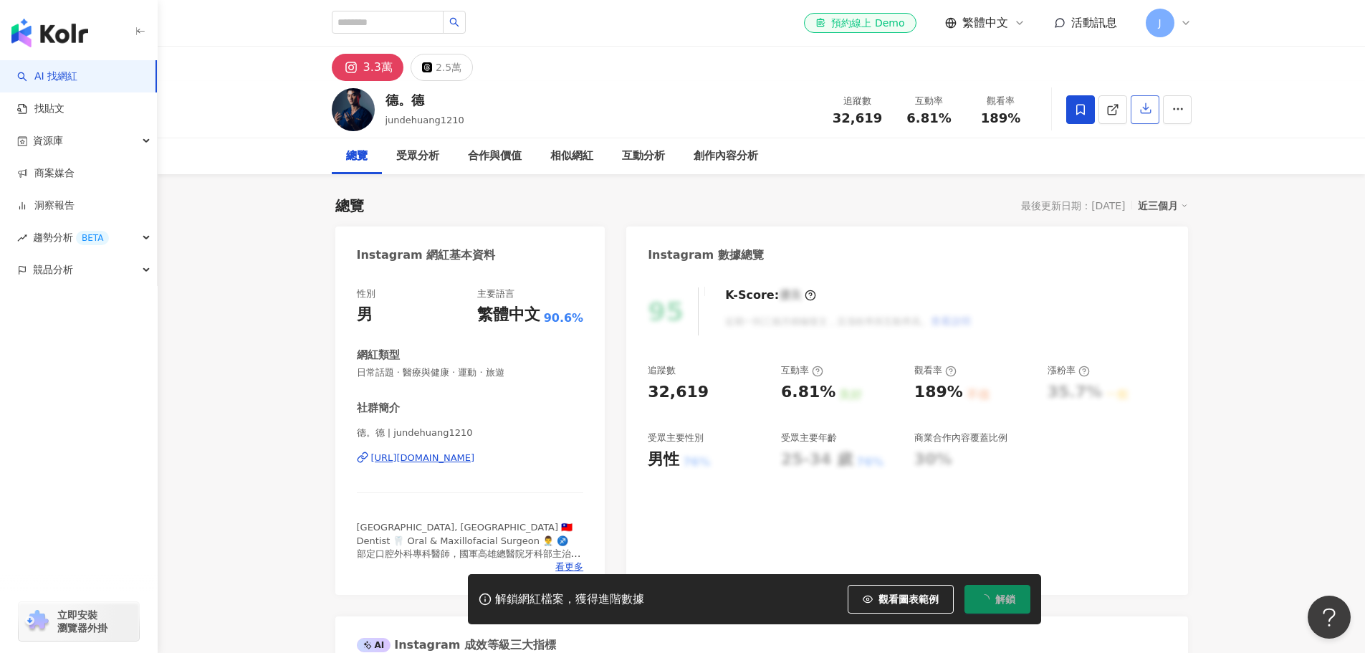
click at [1142, 115] on icon "button" at bounding box center [1146, 108] width 13 height 13
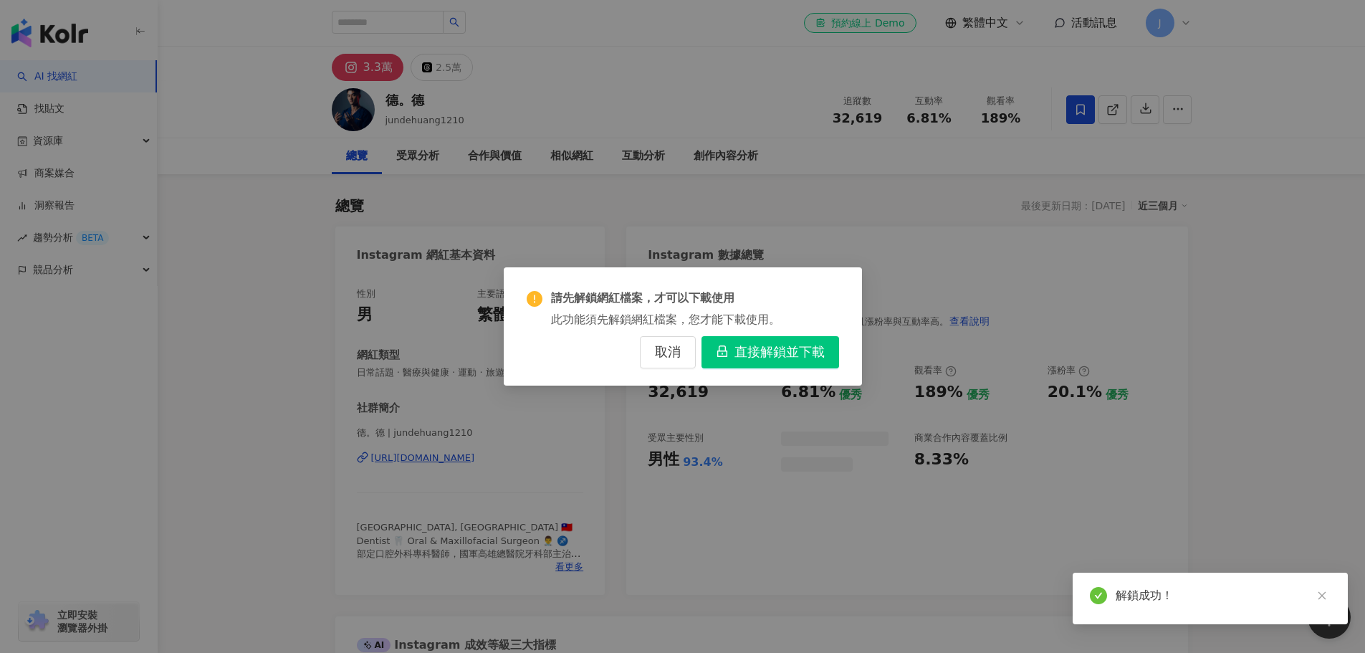
click at [1244, 331] on div "請先解鎖網紅檔案，才可以下載使用 此功能須先解鎖網紅檔案，您才能下載使用。 取消 直接解鎖並下載" at bounding box center [682, 326] width 1365 height 653
click at [666, 347] on span "取消" at bounding box center [668, 353] width 26 height 16
click at [1328, 598] on link at bounding box center [1322, 596] width 18 height 18
click at [1272, 431] on div "請先解鎖網紅檔案，才可以下載使用 此功能須先解鎖網紅檔案，您才能下載使用。 取消 直接解鎖並下載" at bounding box center [682, 326] width 1365 height 653
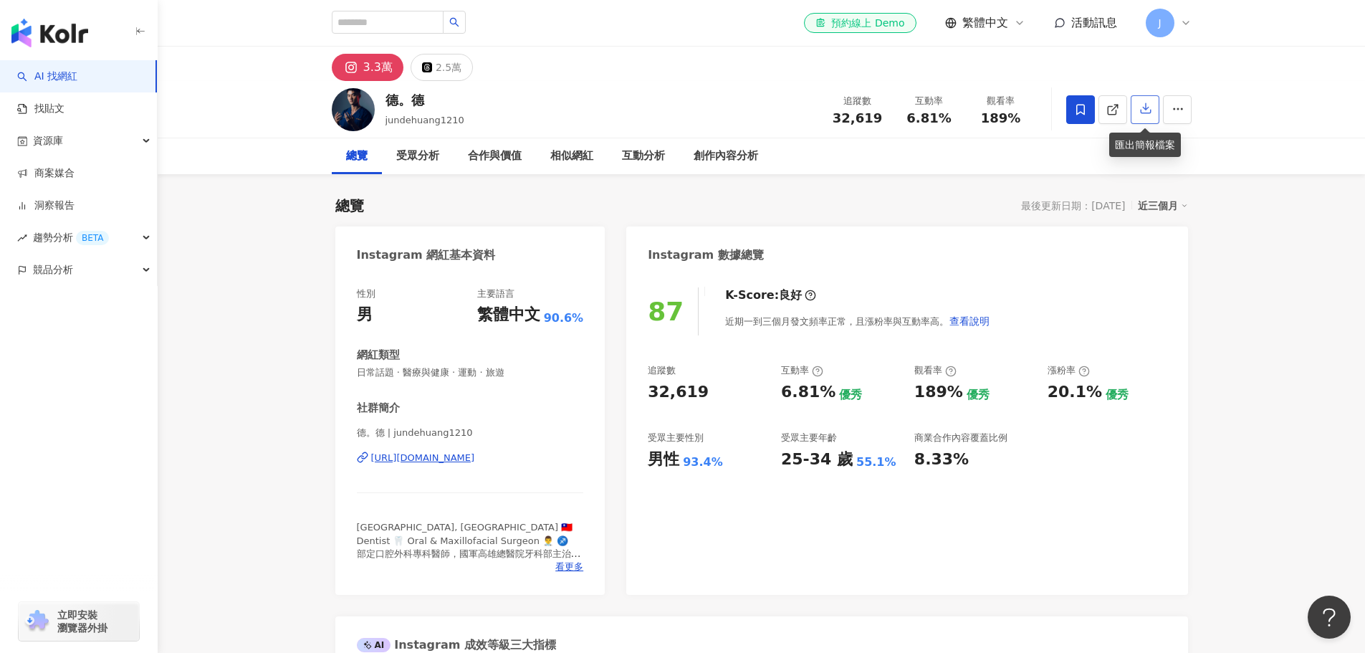
click at [1141, 115] on icon "button" at bounding box center [1146, 108] width 13 height 13
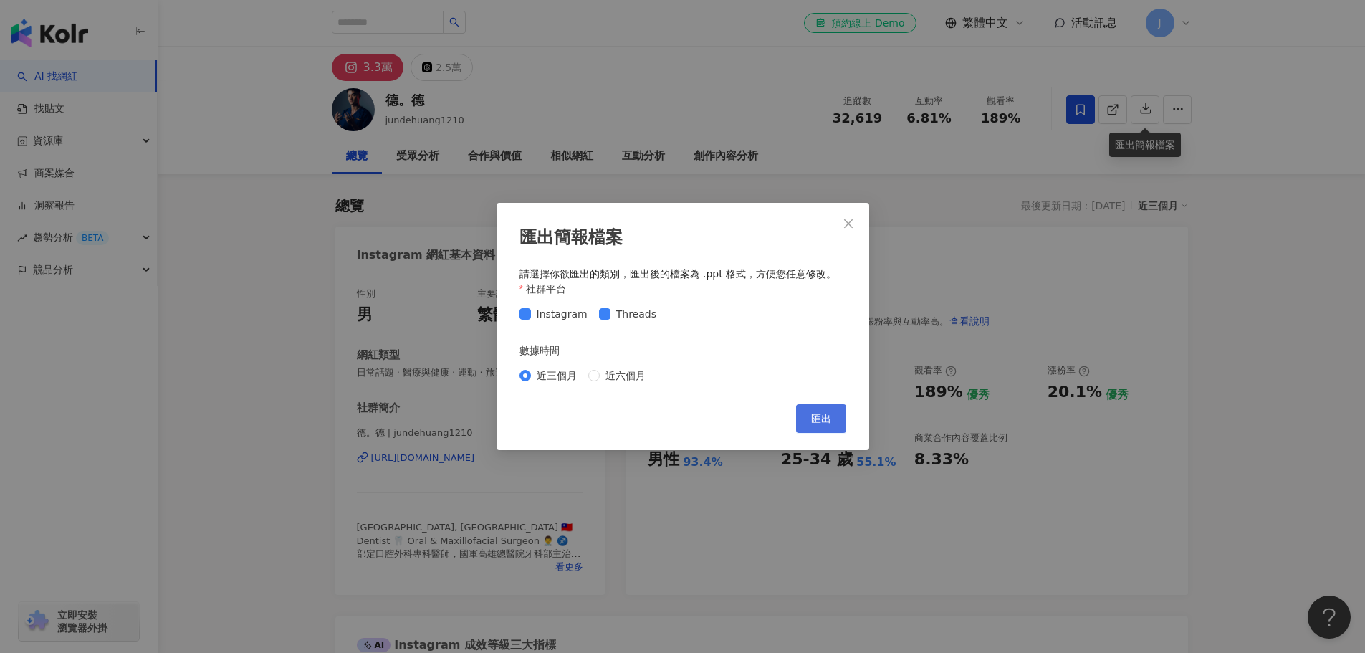
click at [832, 425] on button "匯出" at bounding box center [821, 418] width 50 height 29
drag, startPoint x: 611, startPoint y: 377, endPoint x: 669, endPoint y: 380, distance: 58.1
click at [611, 377] on span "近六個月" at bounding box center [626, 376] width 52 height 16
click at [805, 420] on button "匯出" at bounding box center [821, 418] width 50 height 29
click at [1127, 441] on div "匯出簡報檔案 請選擇你欲匯出的類別，匯出後的檔案為 .ppt 格式，方便您任意修改。 社群平台 Instagram Threads 數據時間 近三個月 近六個…" at bounding box center [682, 326] width 1365 height 653
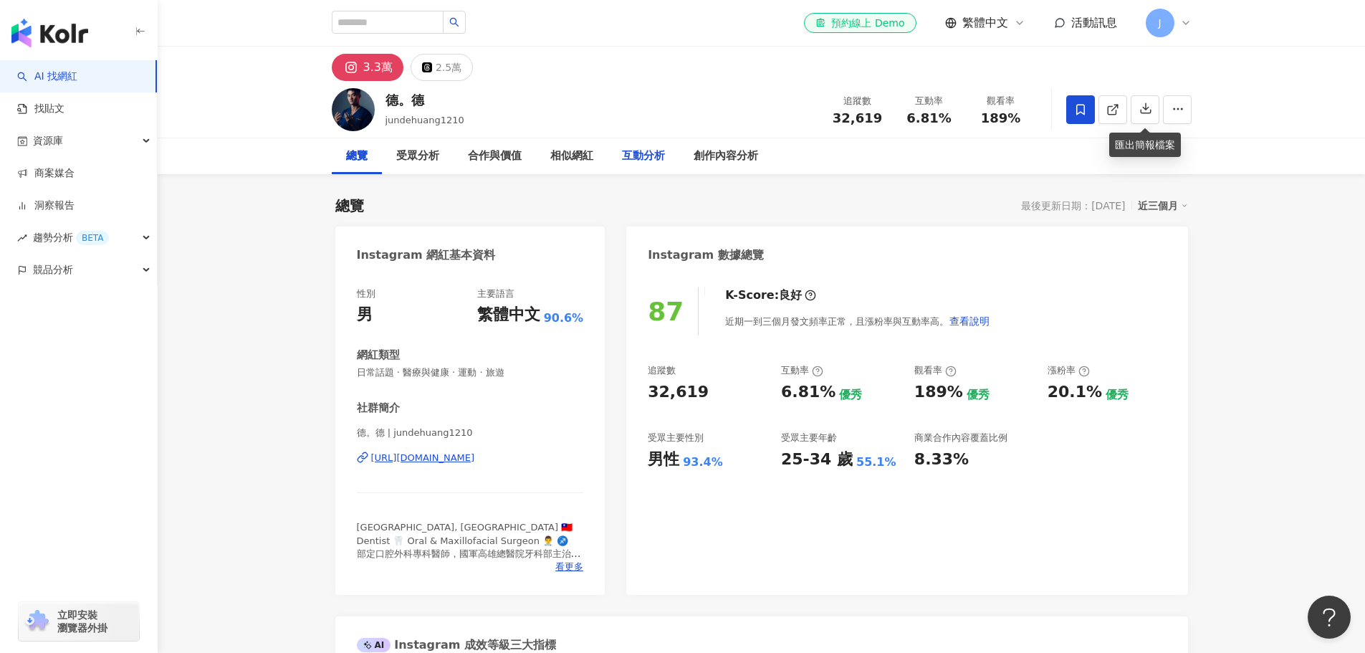
click at [640, 159] on div "互動分析" at bounding box center [643, 156] width 43 height 17
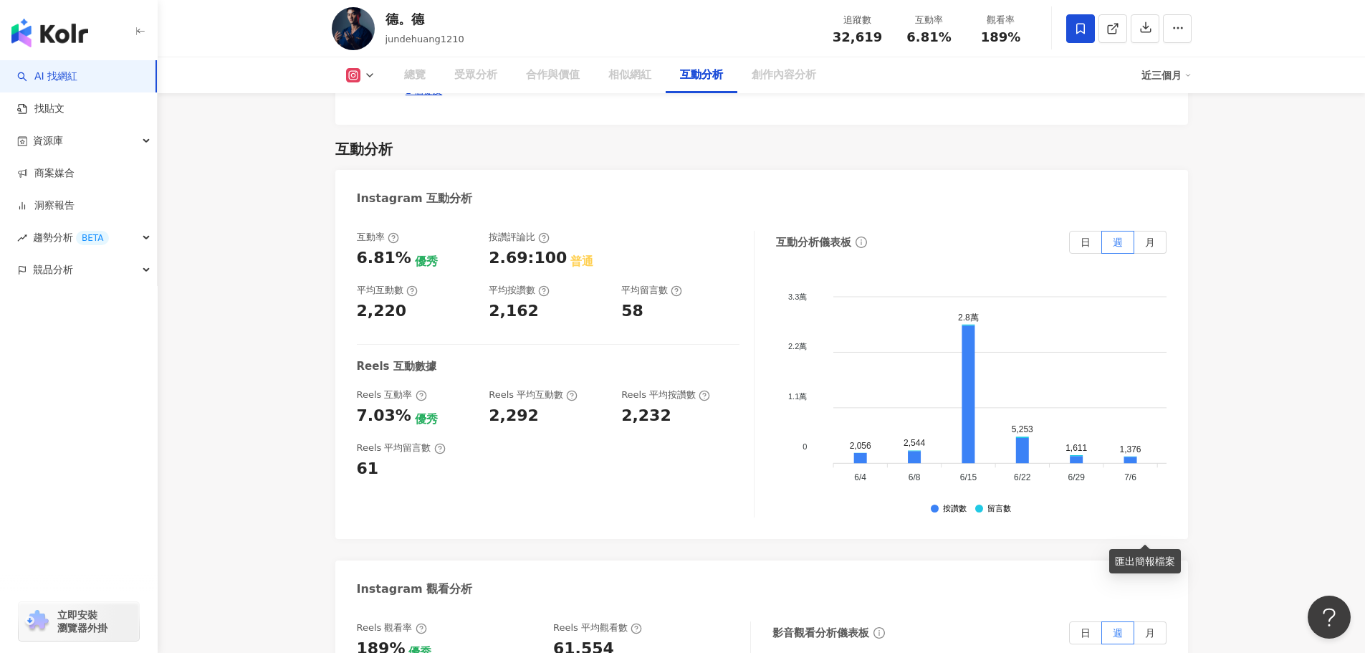
scroll to position [3293, 0]
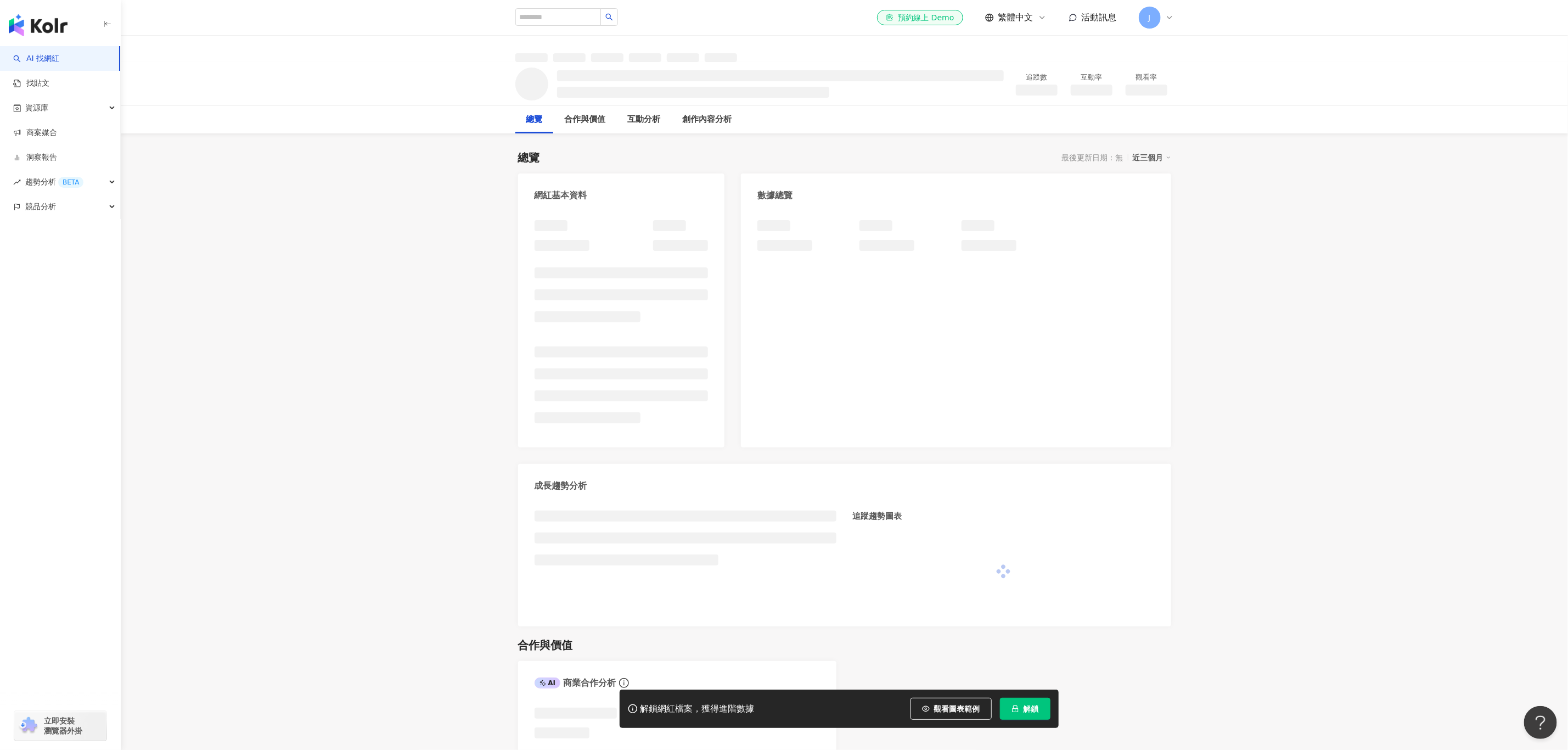
click at [1014, 710] on icon "lock" at bounding box center [1015, 709] width 8 height 8
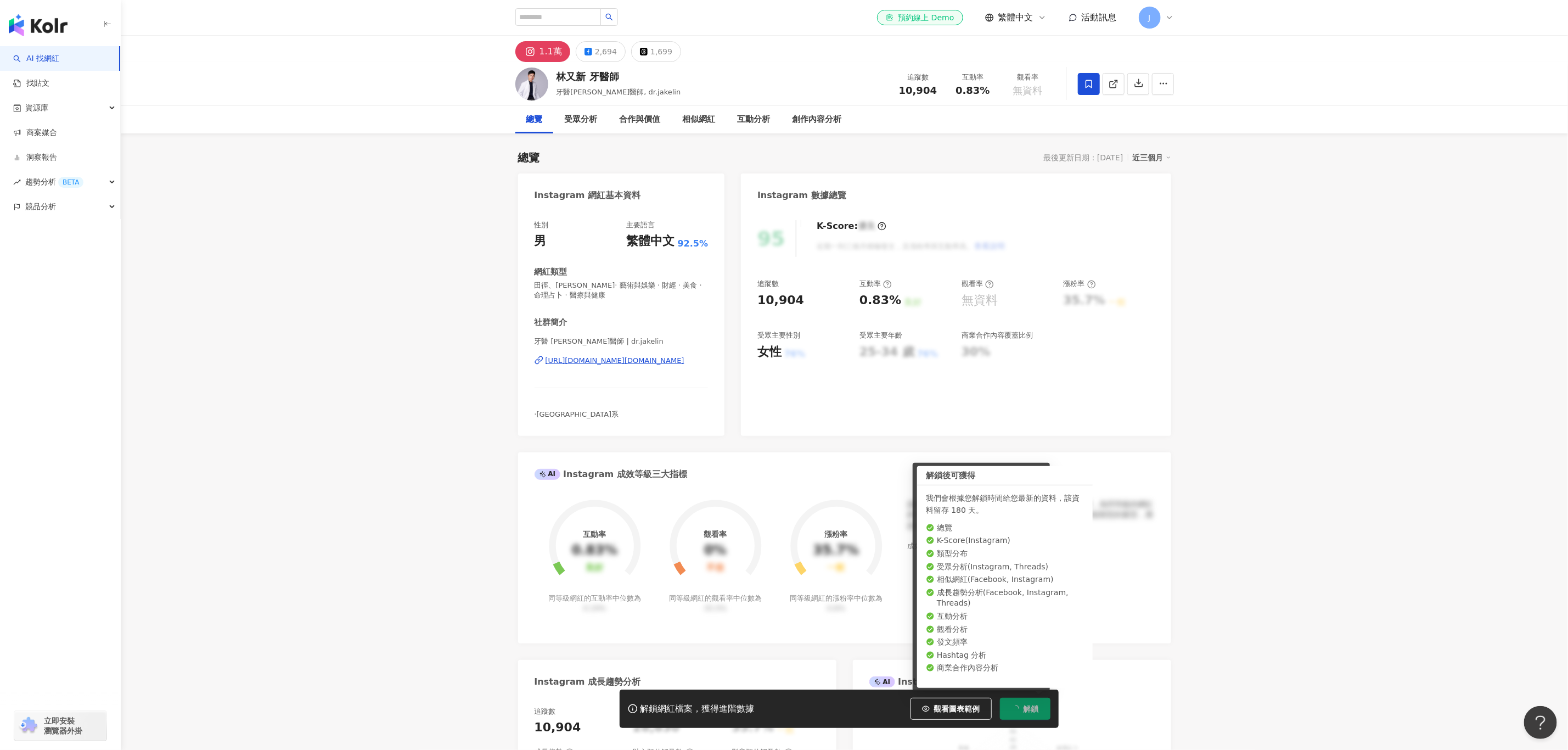
click at [1024, 709] on span "解鎖" at bounding box center [1031, 709] width 15 height 8
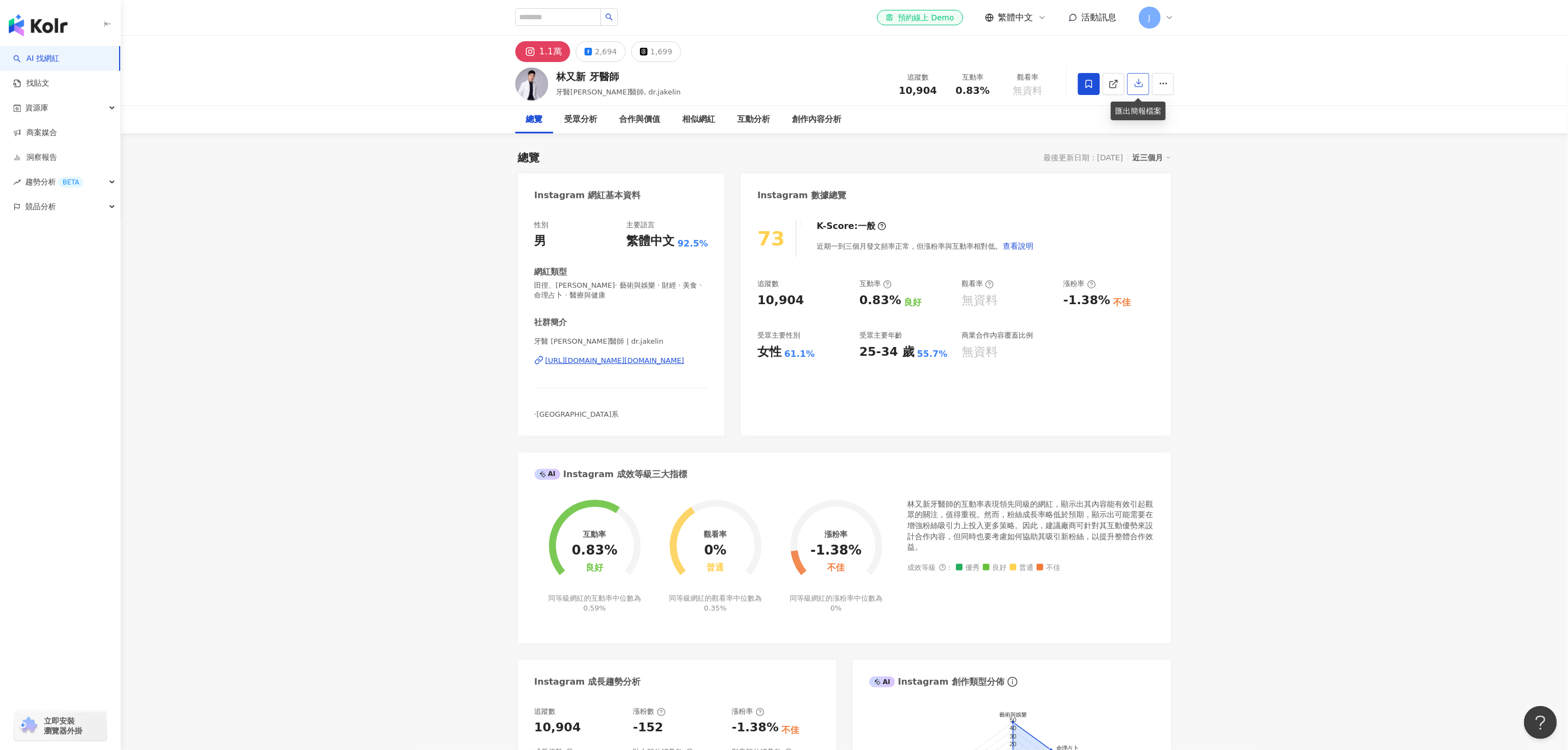
click at [1139, 87] on icon "button" at bounding box center [1138, 83] width 10 height 10
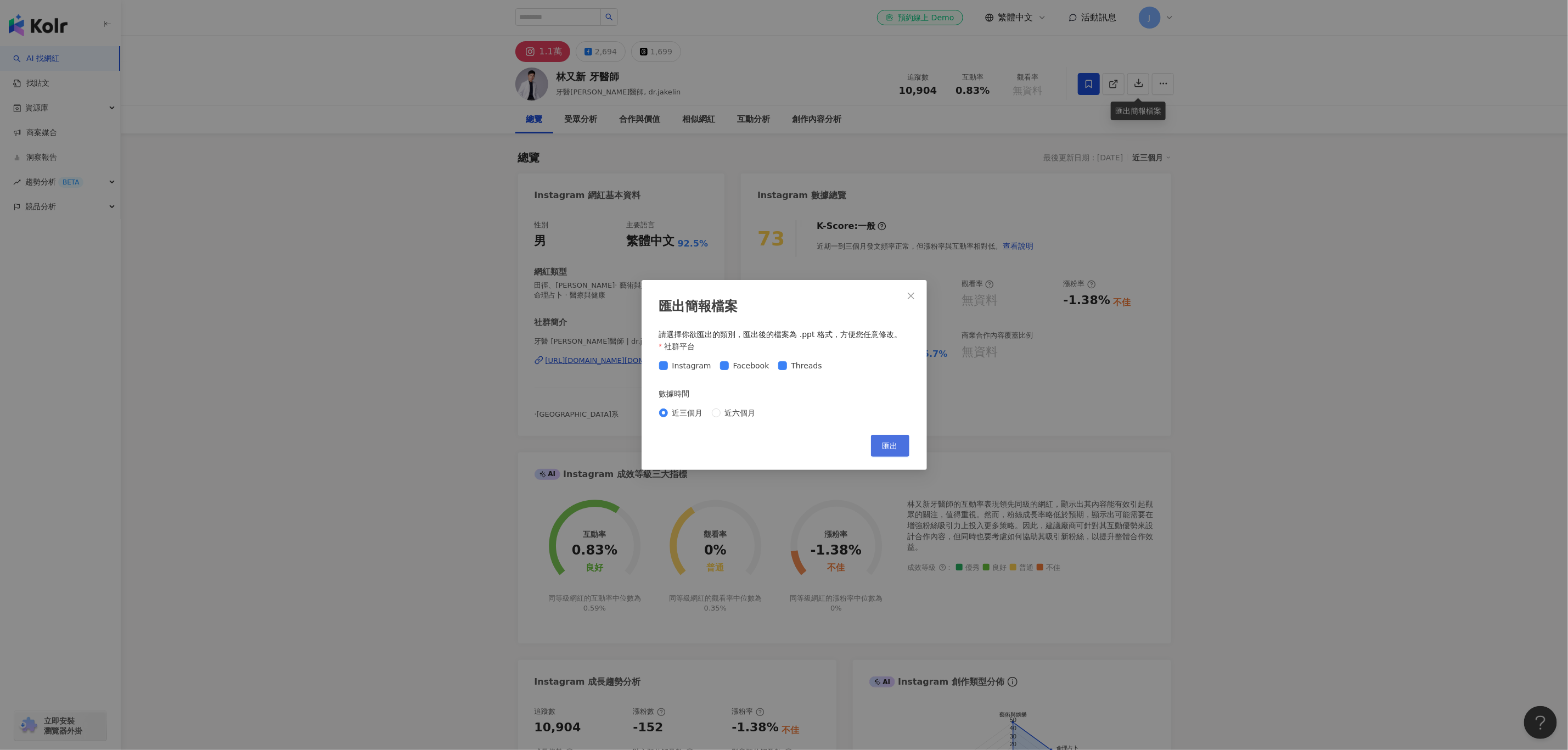
click at [899, 441] on button "匯出" at bounding box center [890, 446] width 38 height 22
click at [741, 416] on span "近六個月" at bounding box center [740, 413] width 40 height 12
click at [891, 445] on span "匯出" at bounding box center [890, 445] width 15 height 8
click at [907, 293] on icon "close" at bounding box center [910, 296] width 7 height 7
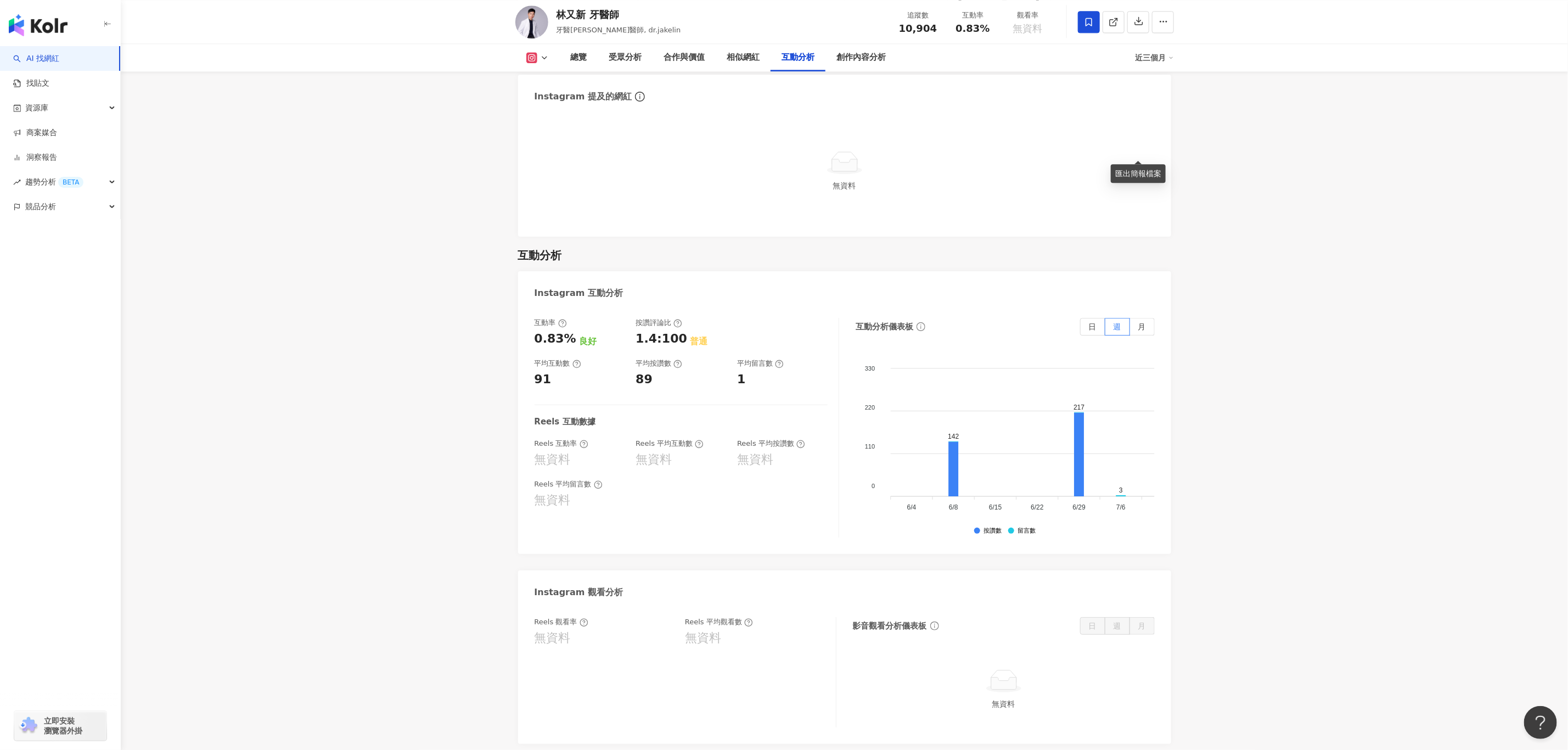
scroll to position [2224, 0]
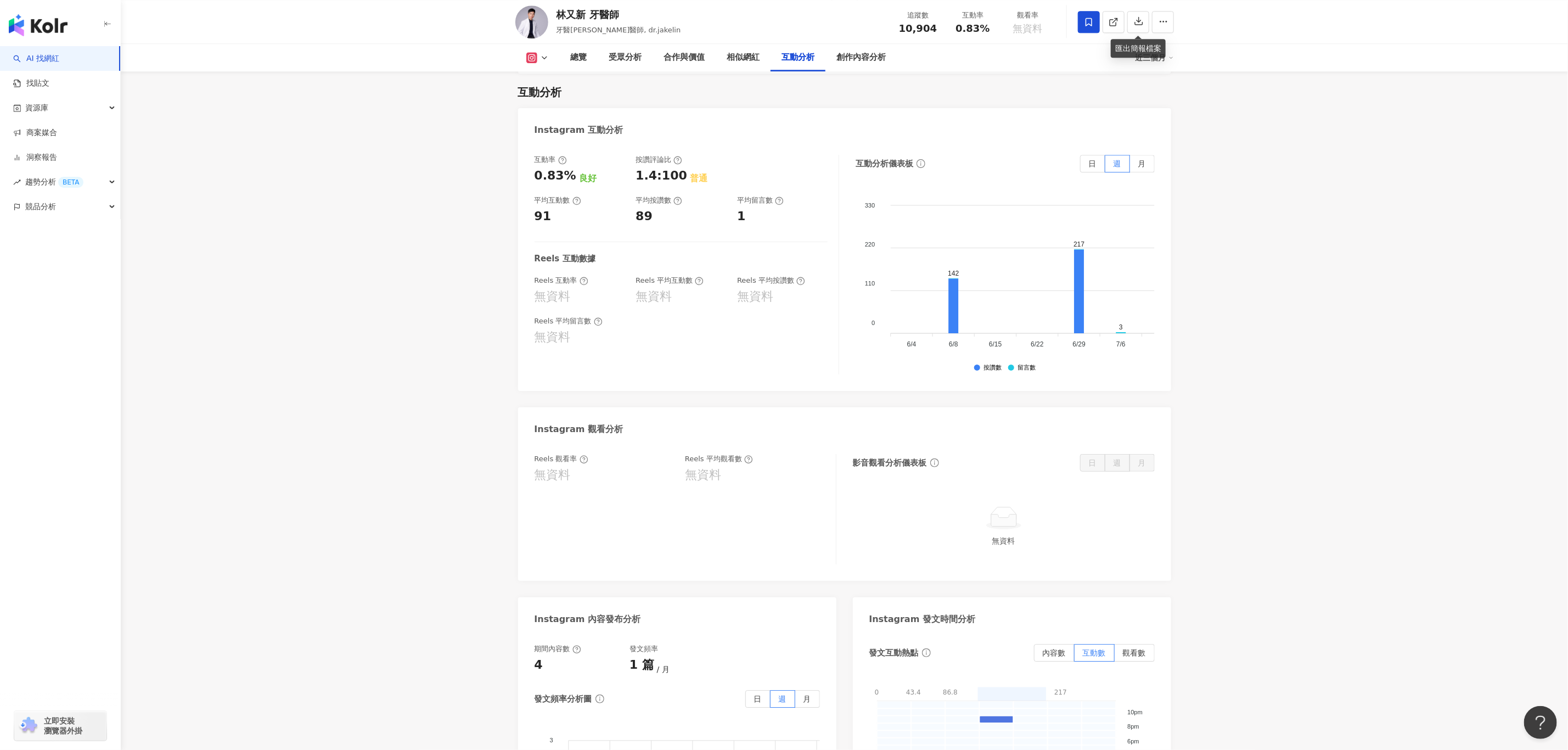
drag, startPoint x: 1138, startPoint y: 114, endPoint x: 1130, endPoint y: 133, distance: 20.6
click at [1138, 159] on span "月" at bounding box center [1142, 163] width 8 height 8
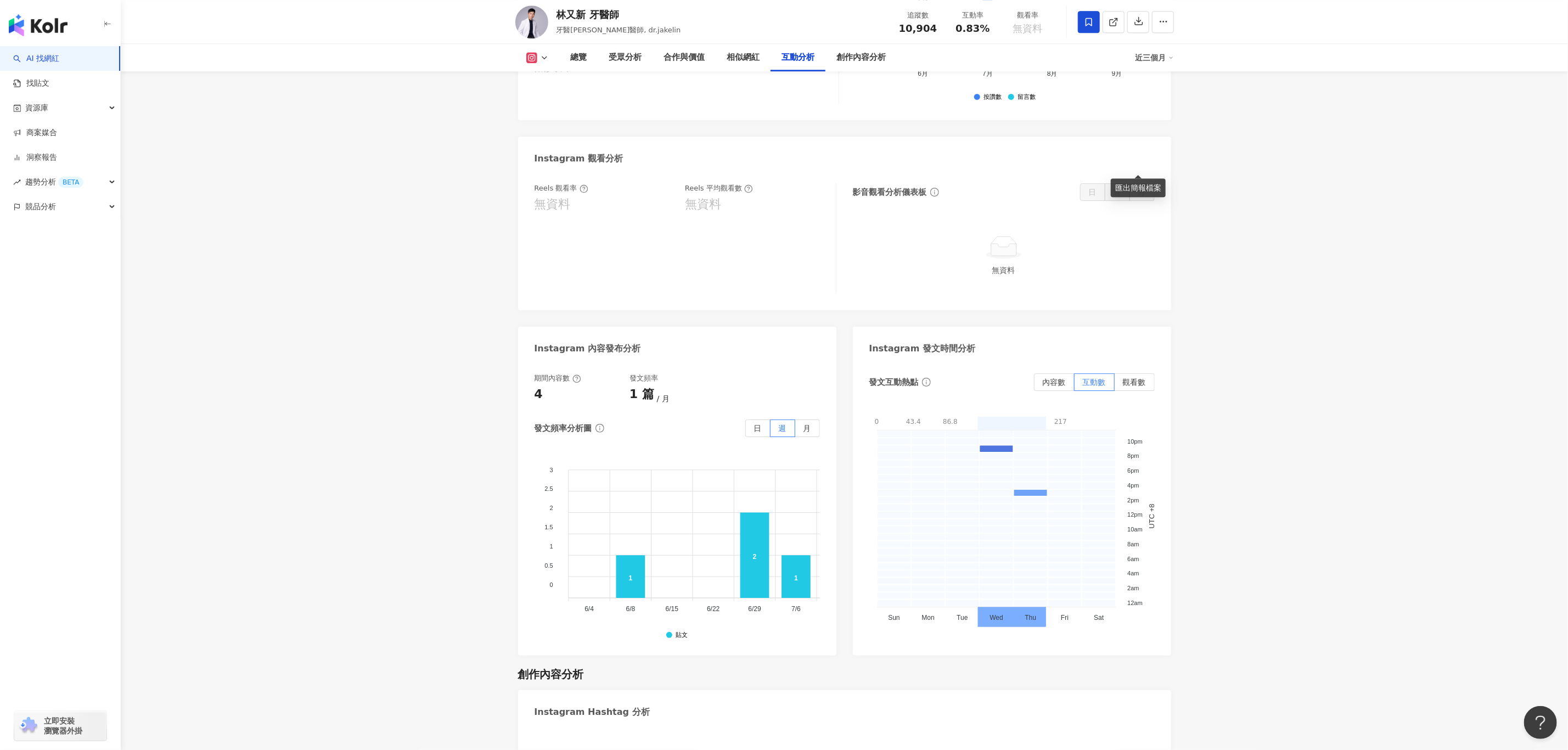
scroll to position [2635, 0]
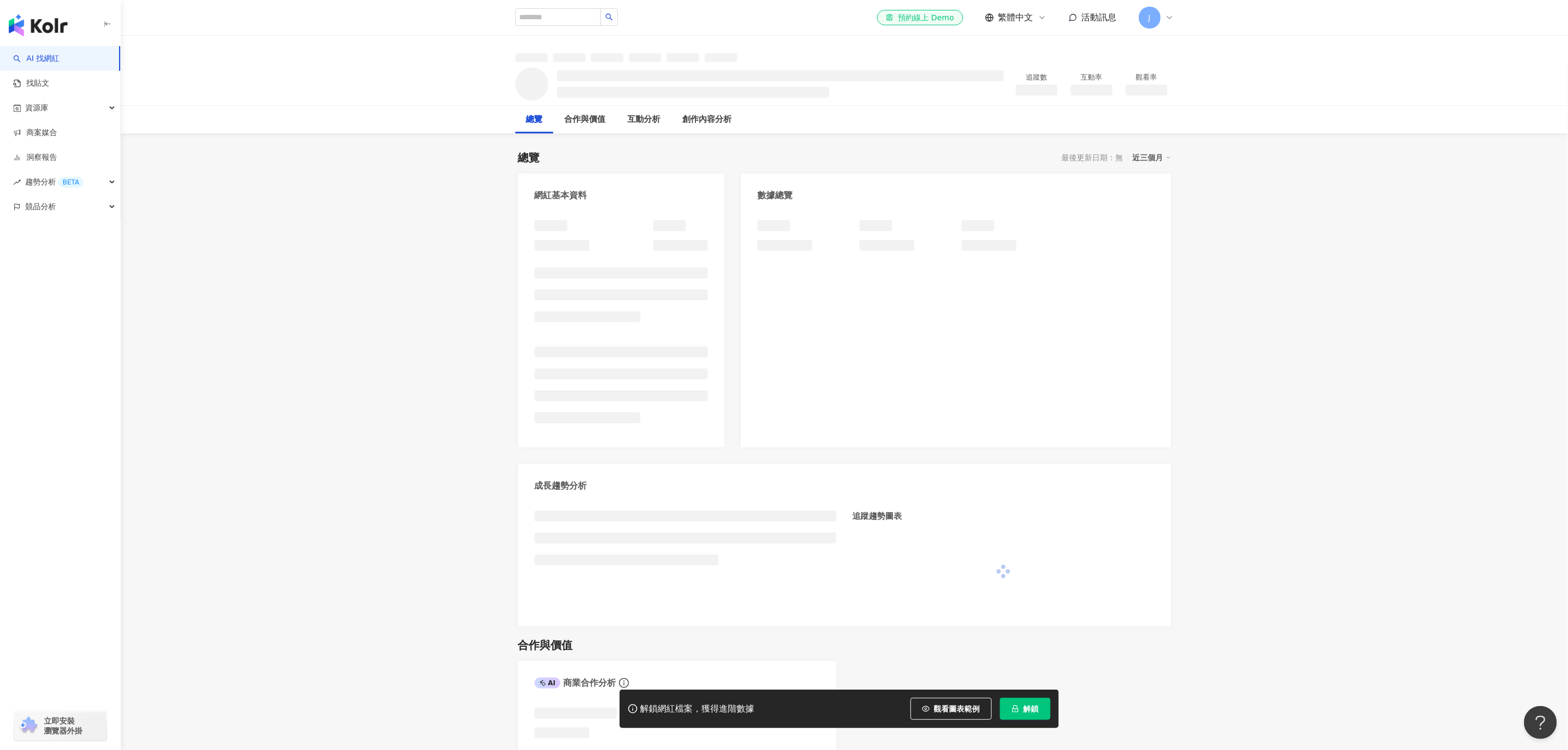
click at [1031, 713] on span "解鎖" at bounding box center [1031, 709] width 15 height 8
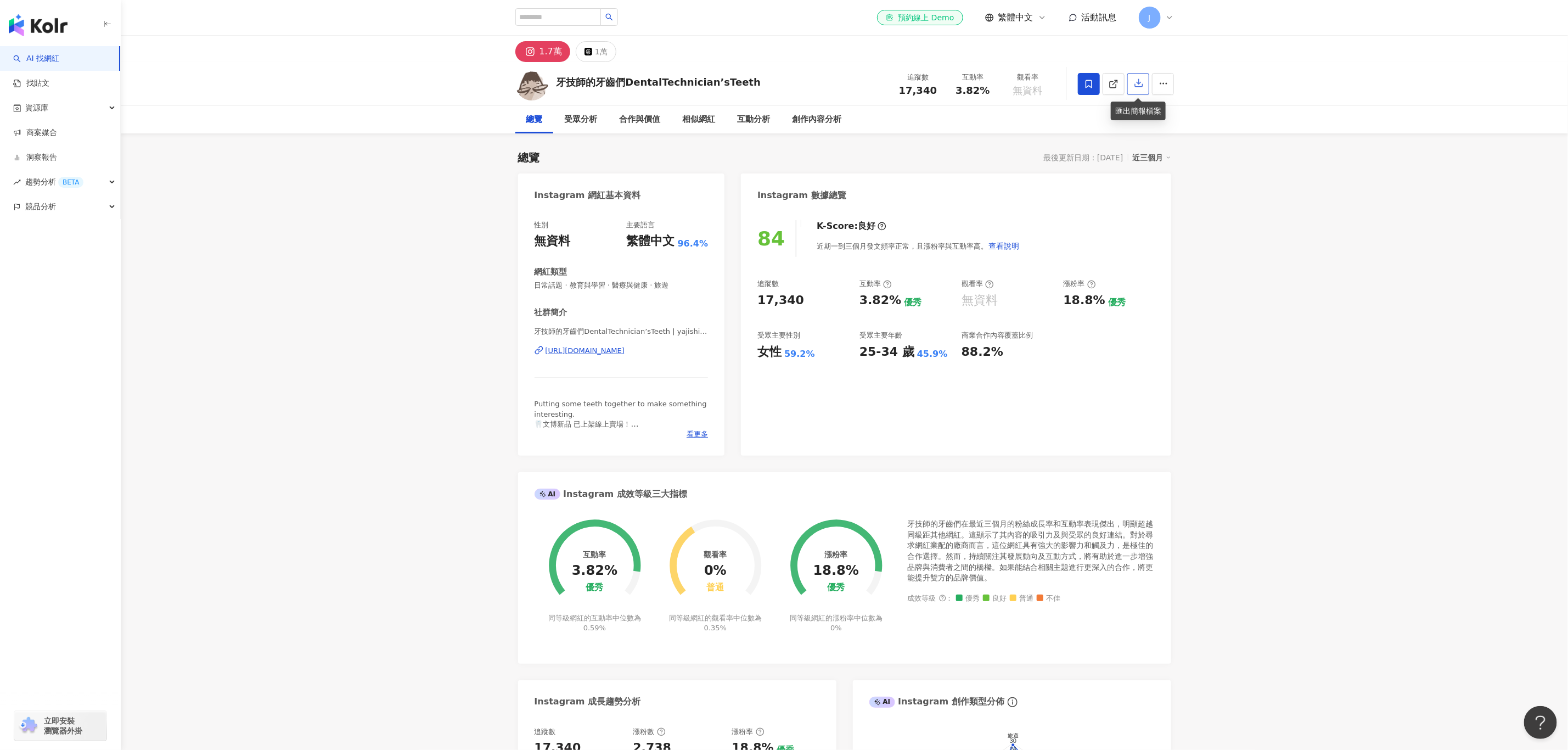
click at [1146, 86] on button "button" at bounding box center [1138, 84] width 22 height 22
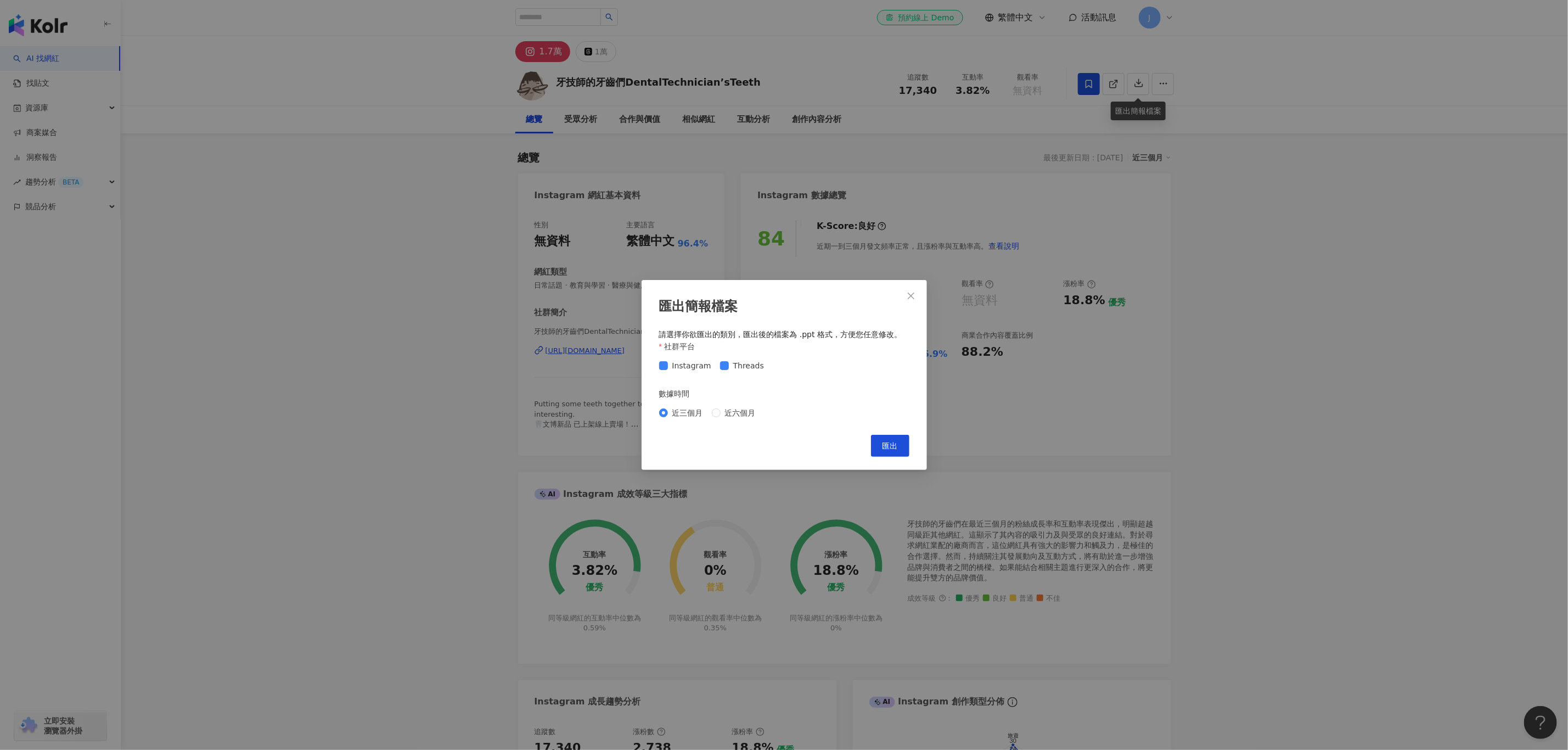
click at [376, 244] on div "匯出簡報檔案 請選擇你欲匯出的類別，匯出後的檔案為 .ppt 格式，方便您任意修改。 社群平台 Instagram Threads 數據時間 近三個月 近六個…" at bounding box center [784, 375] width 1568 height 750
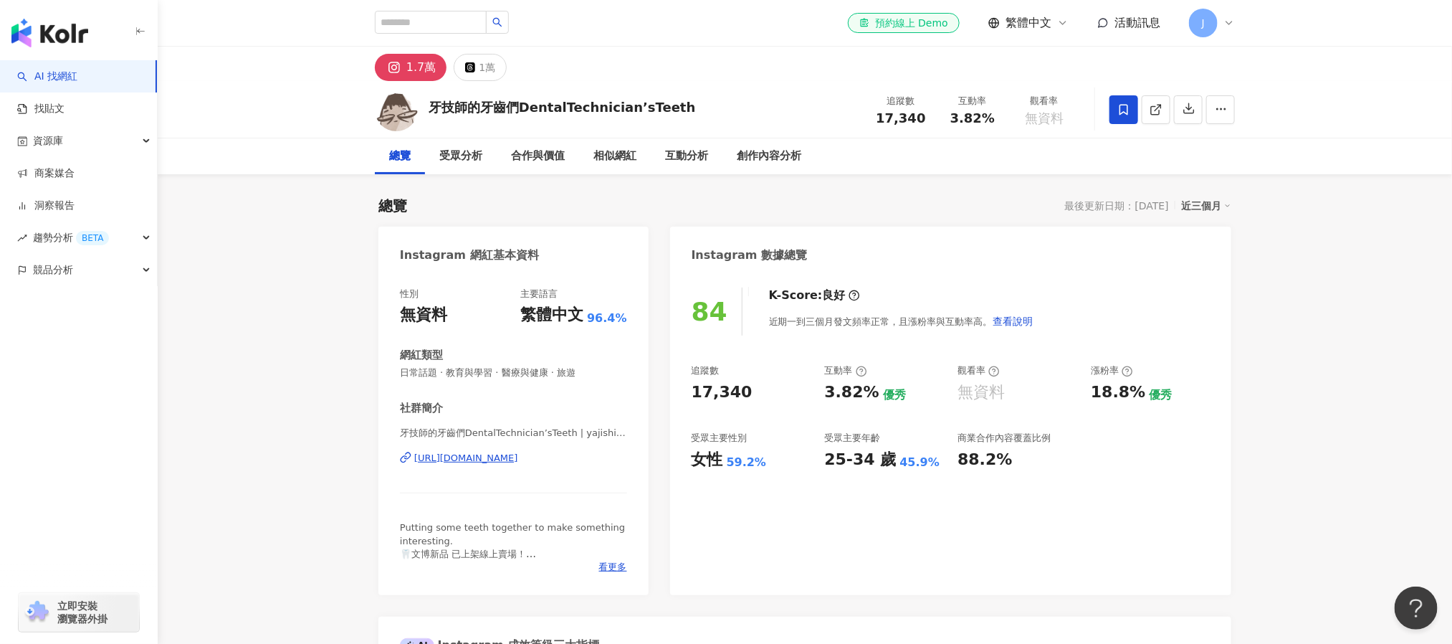
click at [1188, 110] on icon "button" at bounding box center [1189, 109] width 10 height 10
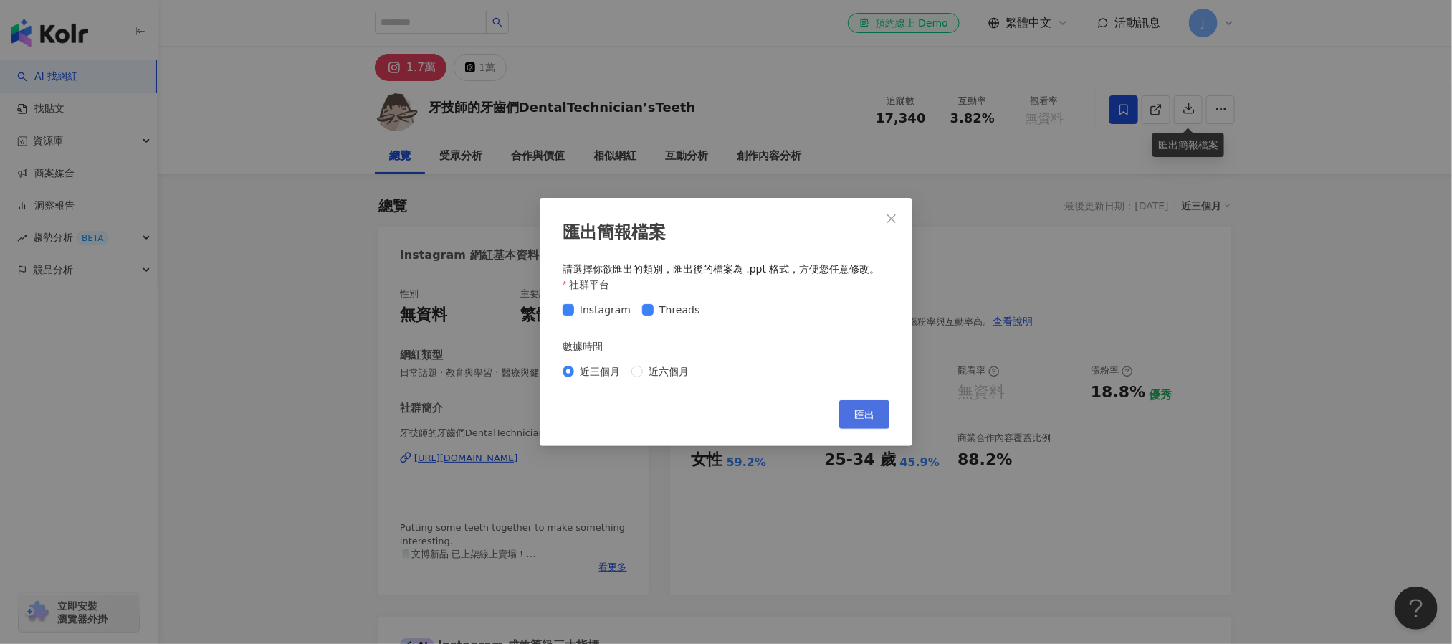
click at [859, 416] on span "匯出" at bounding box center [864, 414] width 20 height 11
click at [661, 373] on span "近六個月" at bounding box center [669, 371] width 52 height 16
drag, startPoint x: 873, startPoint y: 419, endPoint x: 863, endPoint y: 424, distance: 10.9
click at [873, 418] on span "匯出" at bounding box center [864, 414] width 20 height 11
click at [889, 216] on icon "close" at bounding box center [891, 218] width 9 height 9
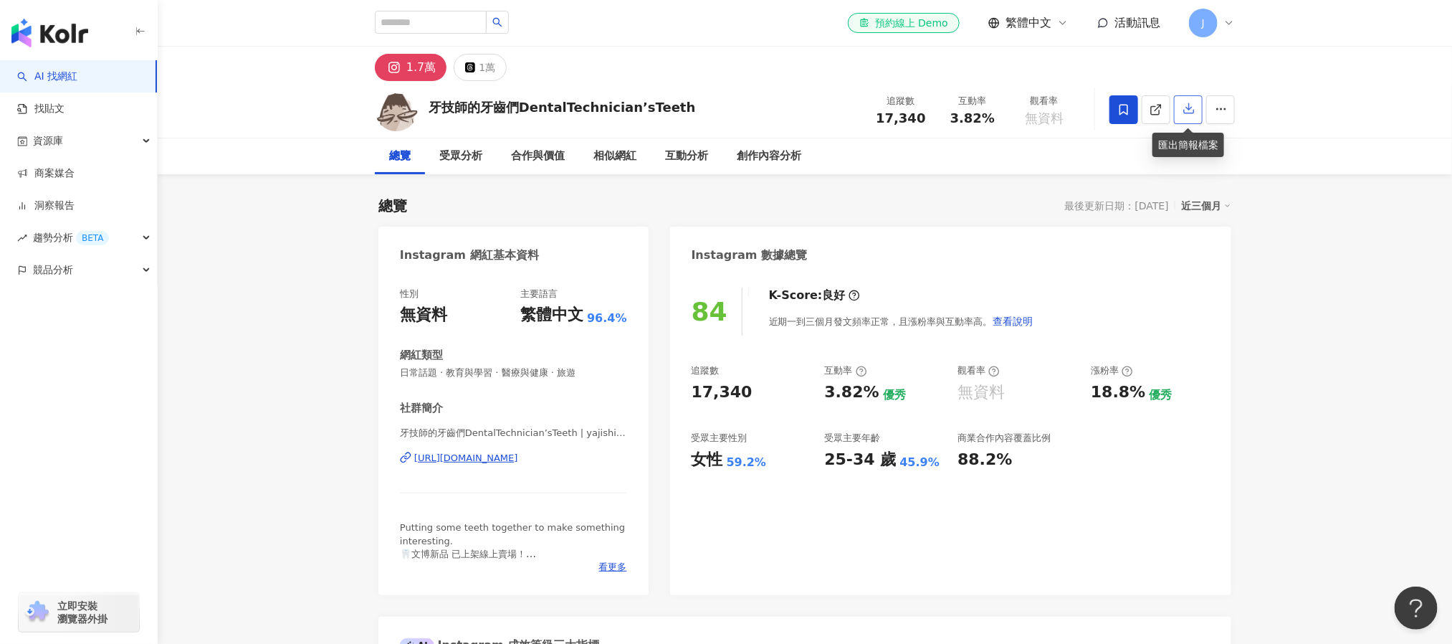
click at [1190, 110] on icon "button" at bounding box center [1189, 109] width 10 height 10
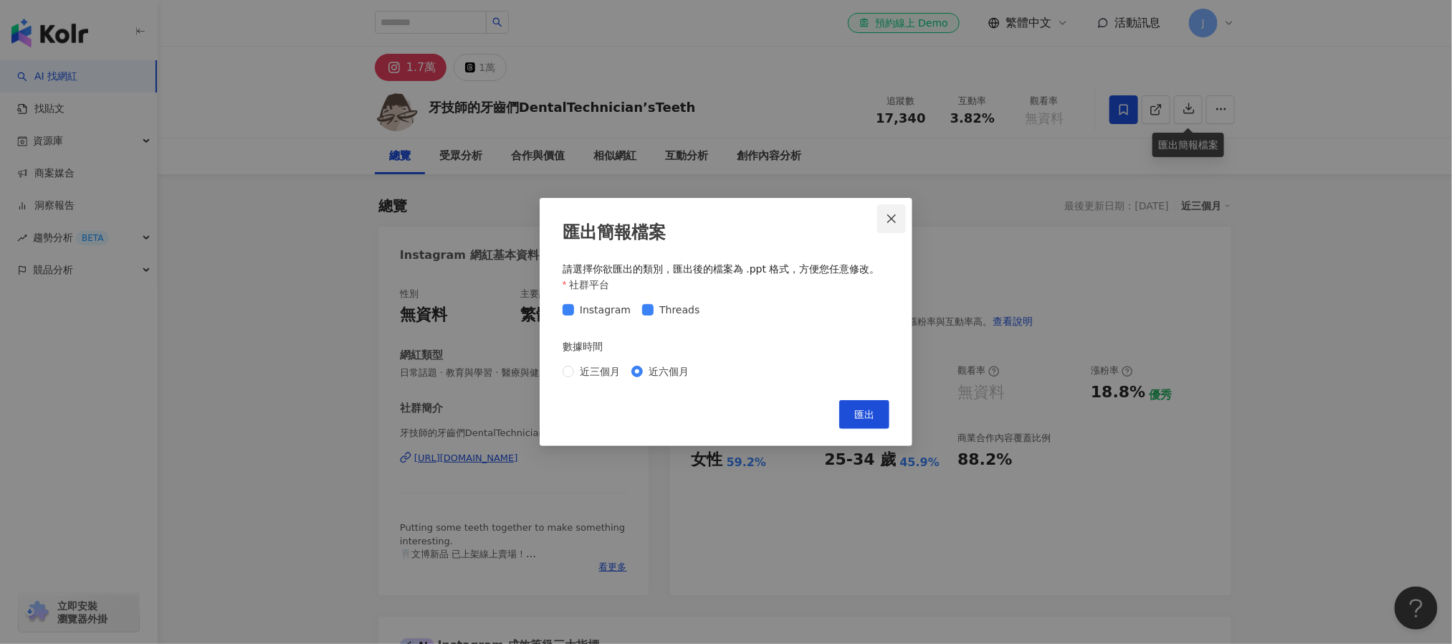
click at [897, 218] on icon "close" at bounding box center [891, 218] width 11 height 11
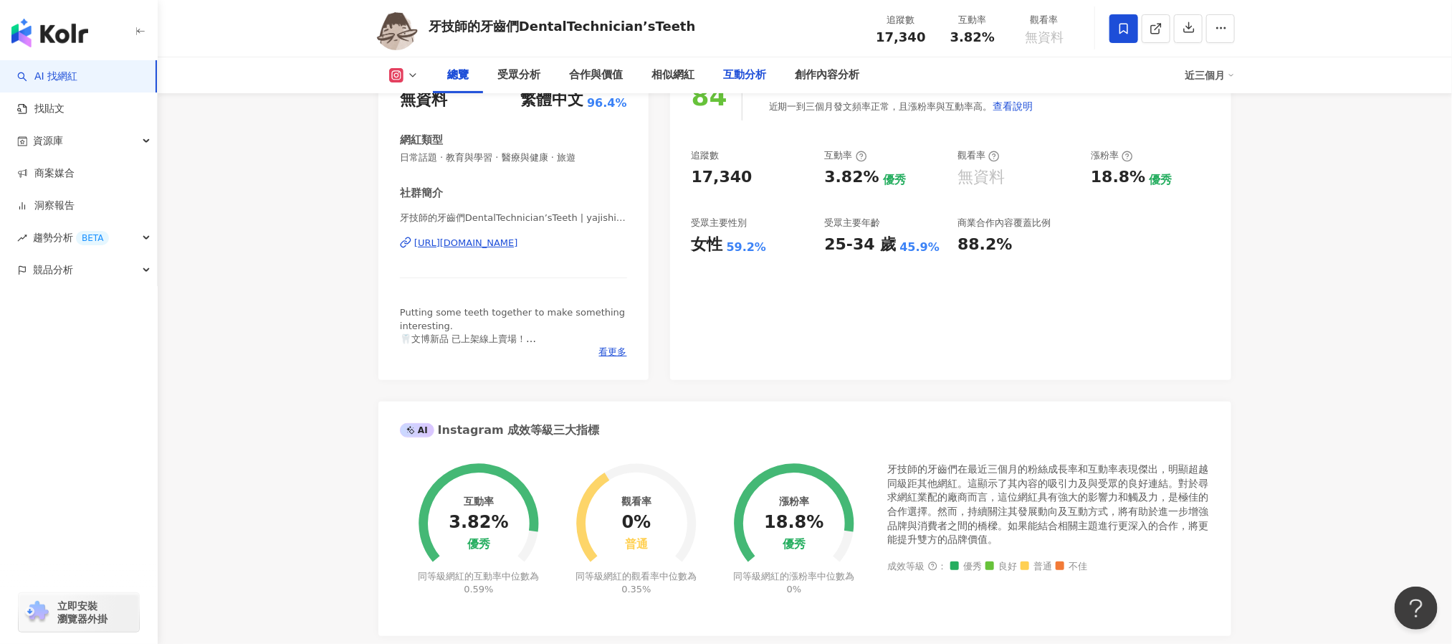
click at [738, 75] on div "互動分析" at bounding box center [744, 75] width 43 height 17
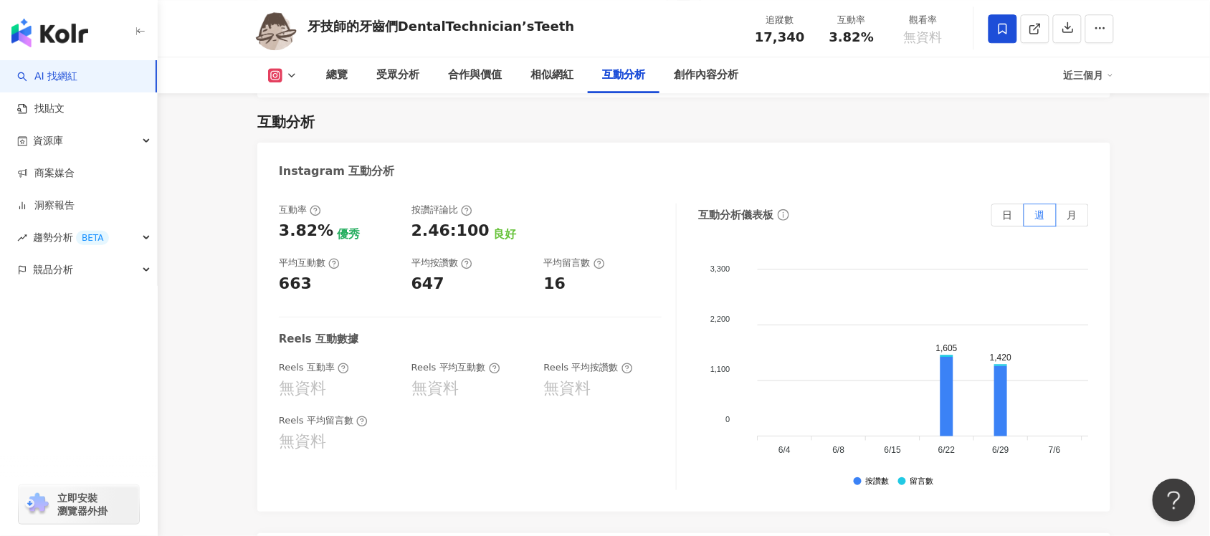
scroll to position [2691, 0]
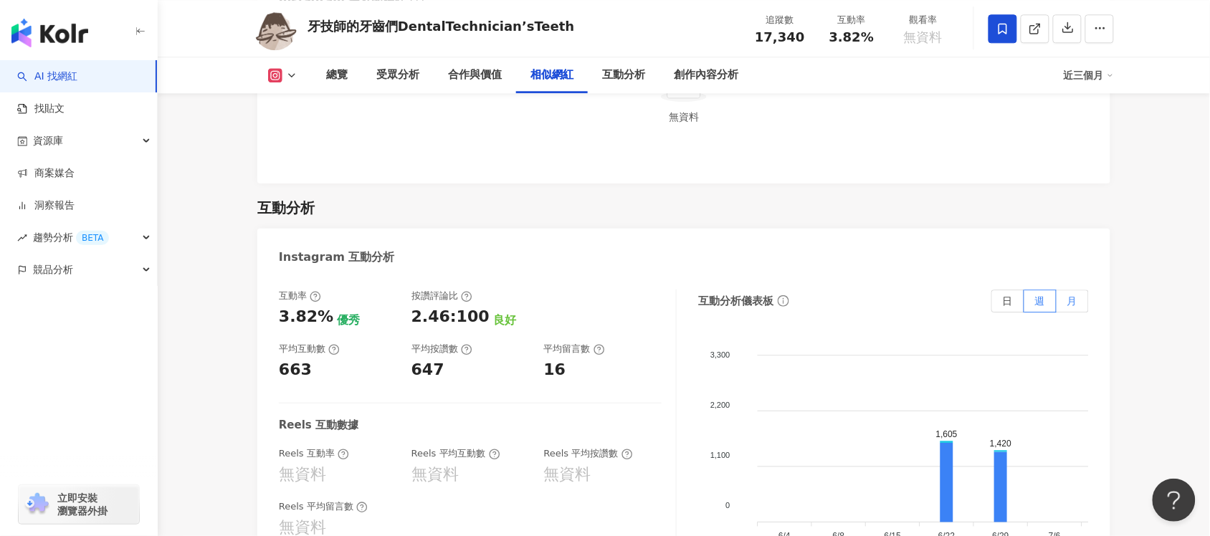
click at [1070, 312] on label "月" at bounding box center [1072, 301] width 32 height 23
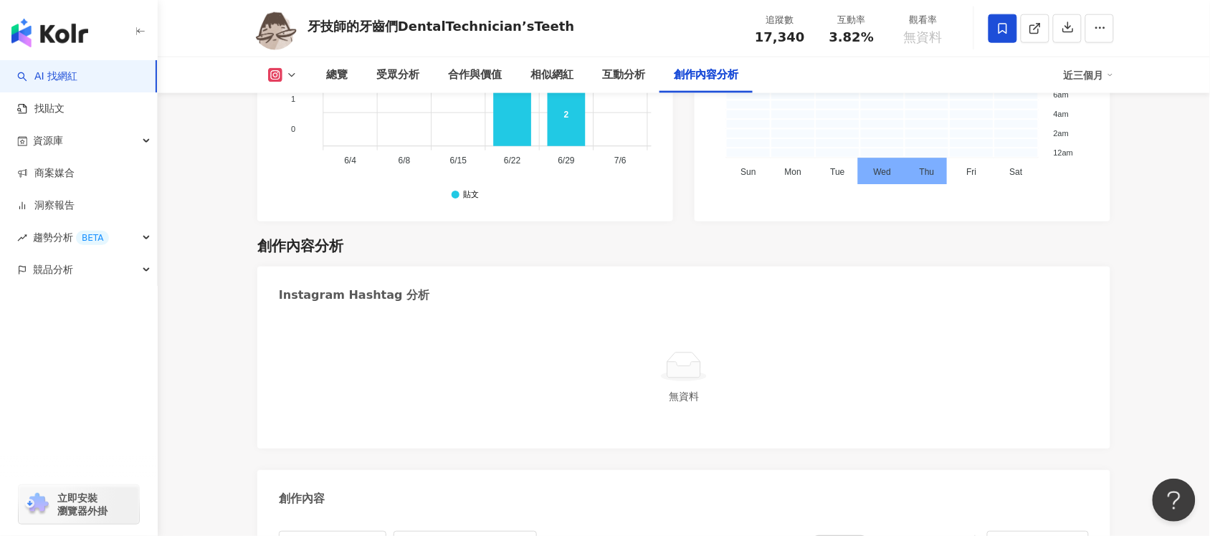
scroll to position [4125, 0]
